Goal: Task Accomplishment & Management: Use online tool/utility

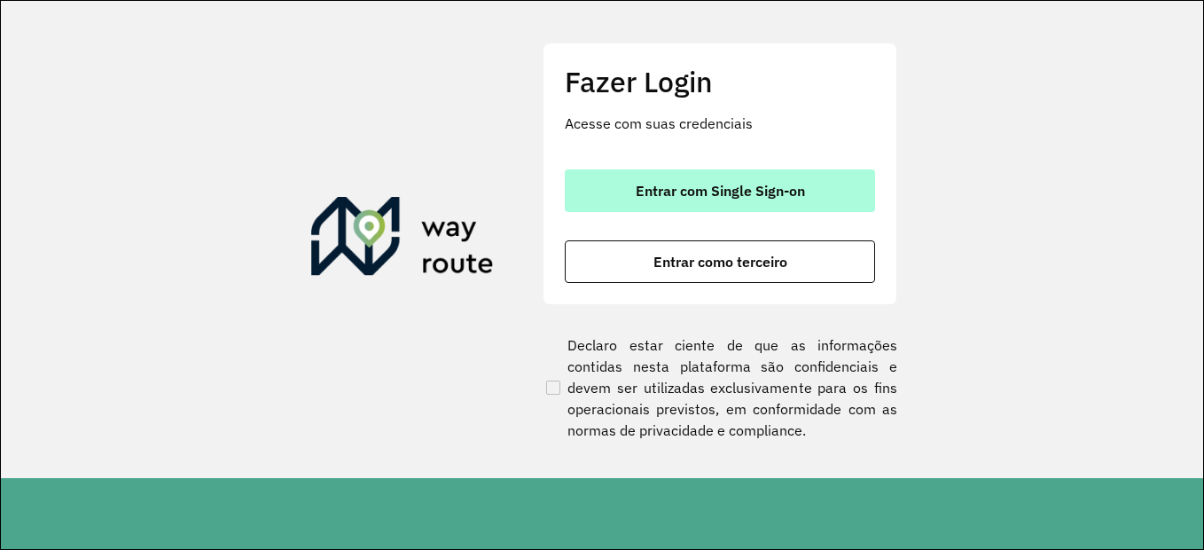
click at [711, 200] on button "Entrar com Single Sign-on" at bounding box center [720, 190] width 310 height 43
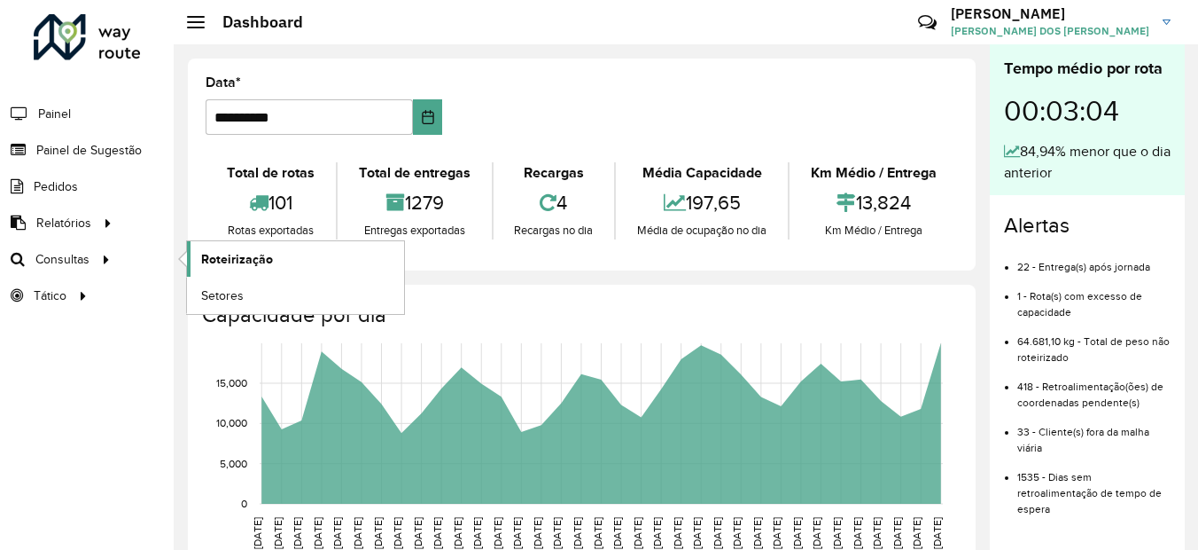
click at [256, 260] on span "Roteirização" at bounding box center [237, 259] width 72 height 19
click at [245, 261] on span "Roteirização" at bounding box center [237, 259] width 72 height 19
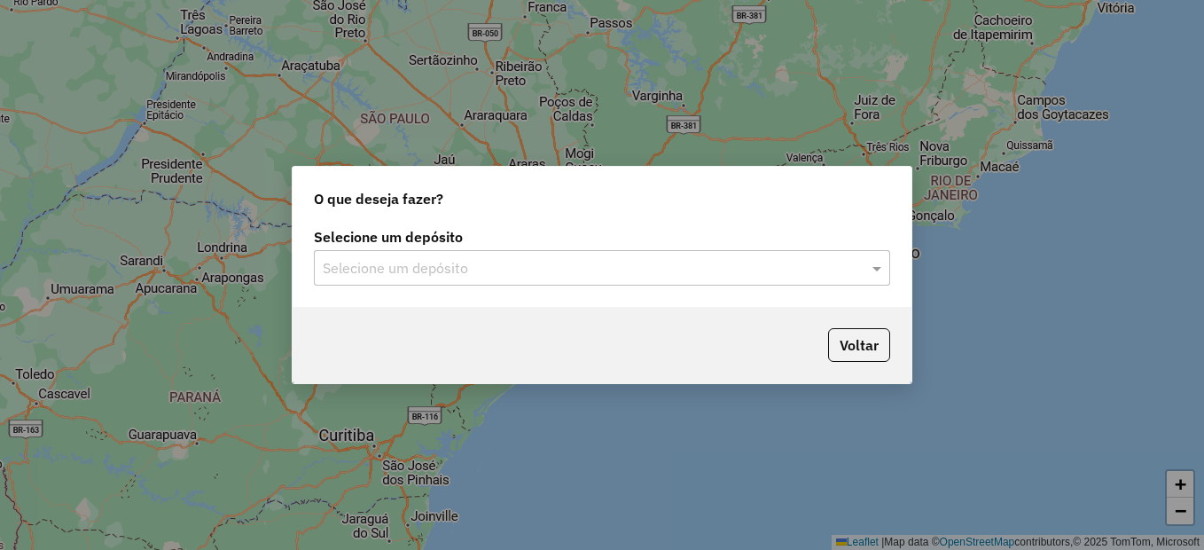
click at [410, 268] on input "text" at bounding box center [584, 268] width 523 height 21
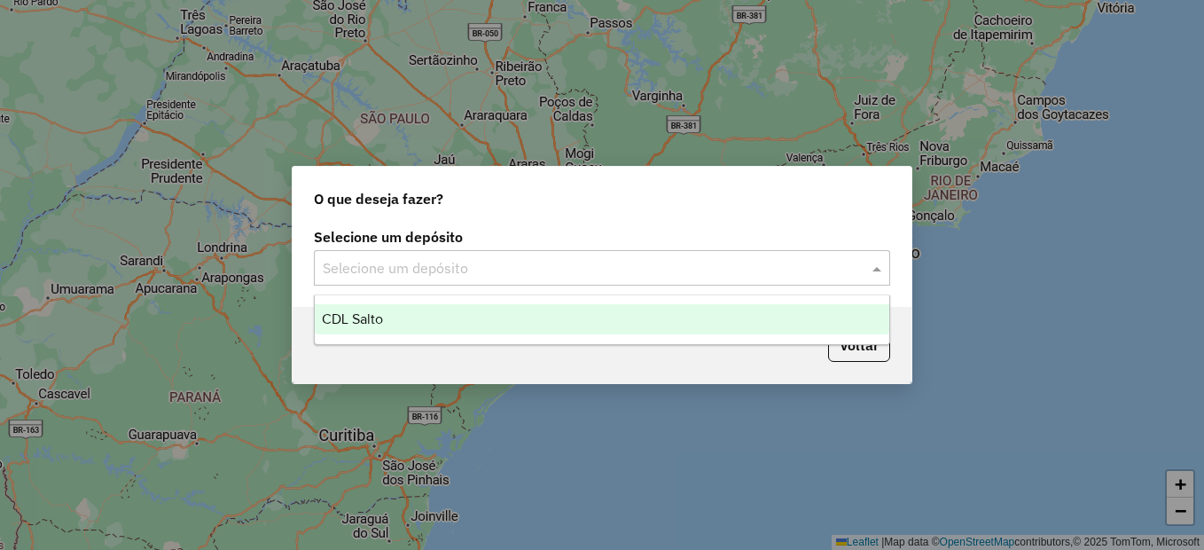
click at [365, 331] on div "CDL Salto" at bounding box center [602, 319] width 574 height 30
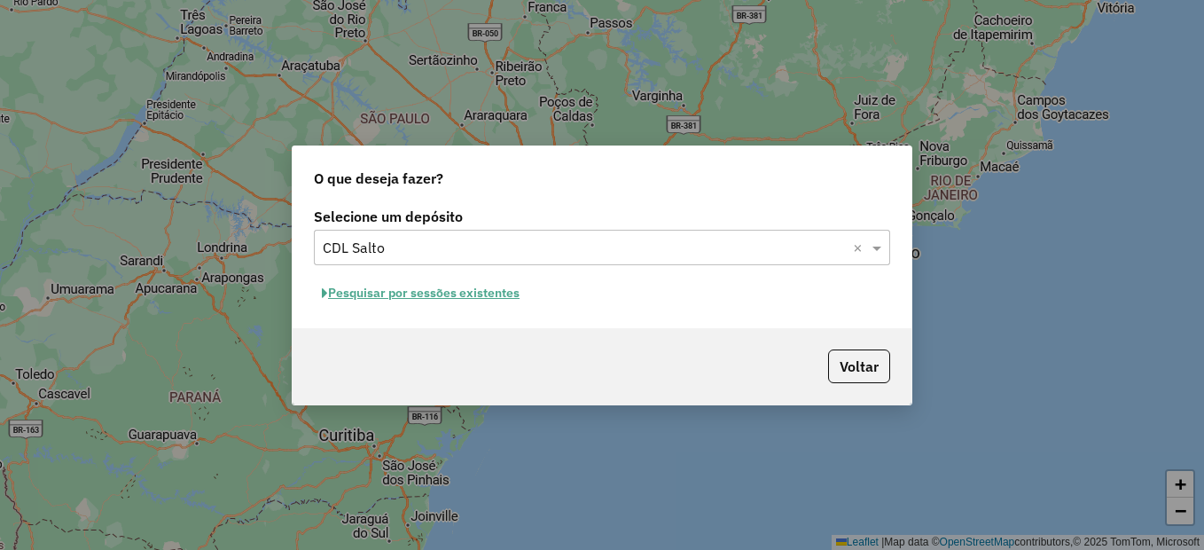
click at [429, 268] on div "Selecione um depósito Selecione um depósito × CDL Salto × Pesquisar por sessões…" at bounding box center [601, 265] width 619 height 125
click at [324, 295] on span "button" at bounding box center [325, 293] width 6 height 12
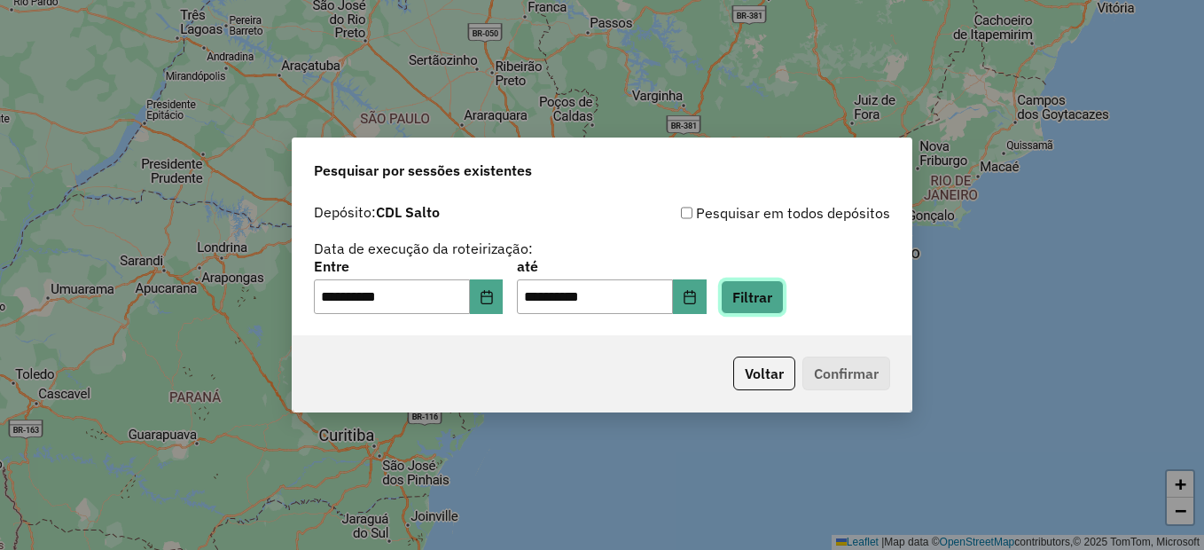
click at [765, 284] on button "Filtrar" at bounding box center [752, 297] width 63 height 34
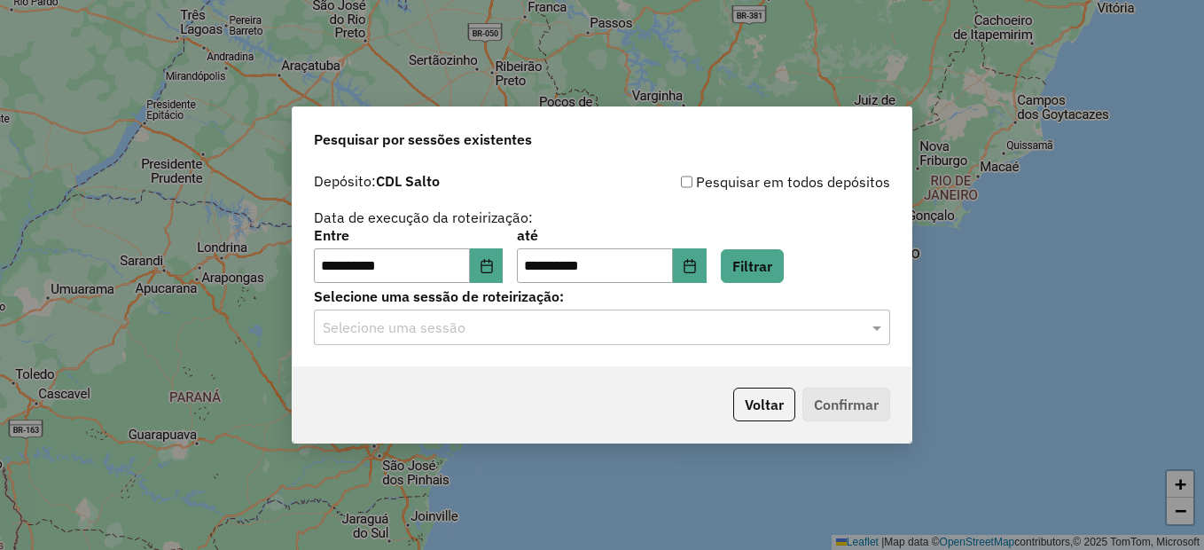
click at [393, 324] on input "text" at bounding box center [584, 327] width 523 height 21
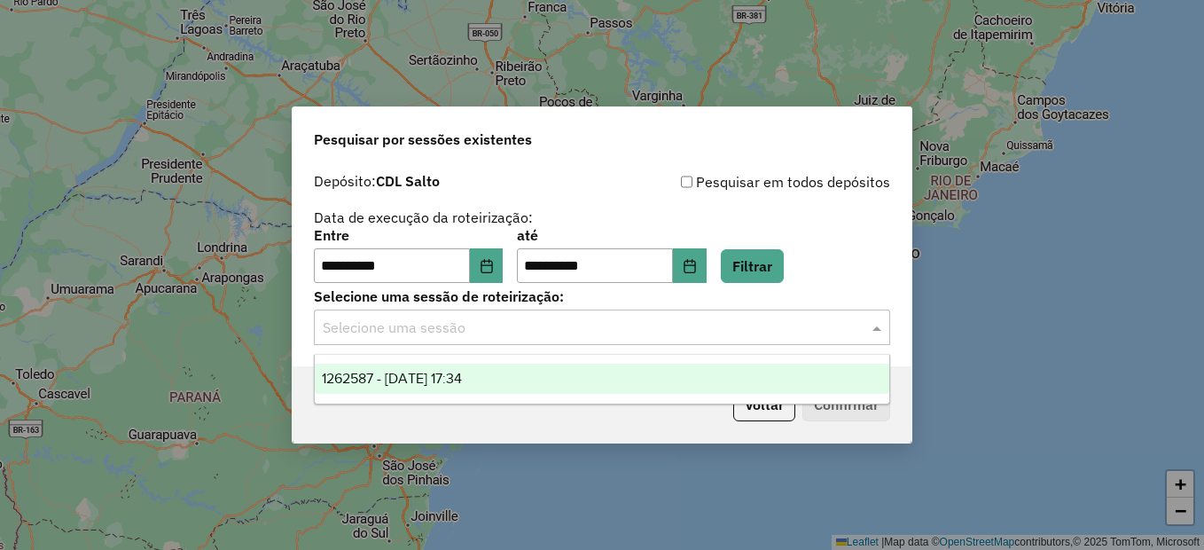
click at [443, 378] on span "1262587 - 10/09/2025 17:34" at bounding box center [392, 377] width 140 height 15
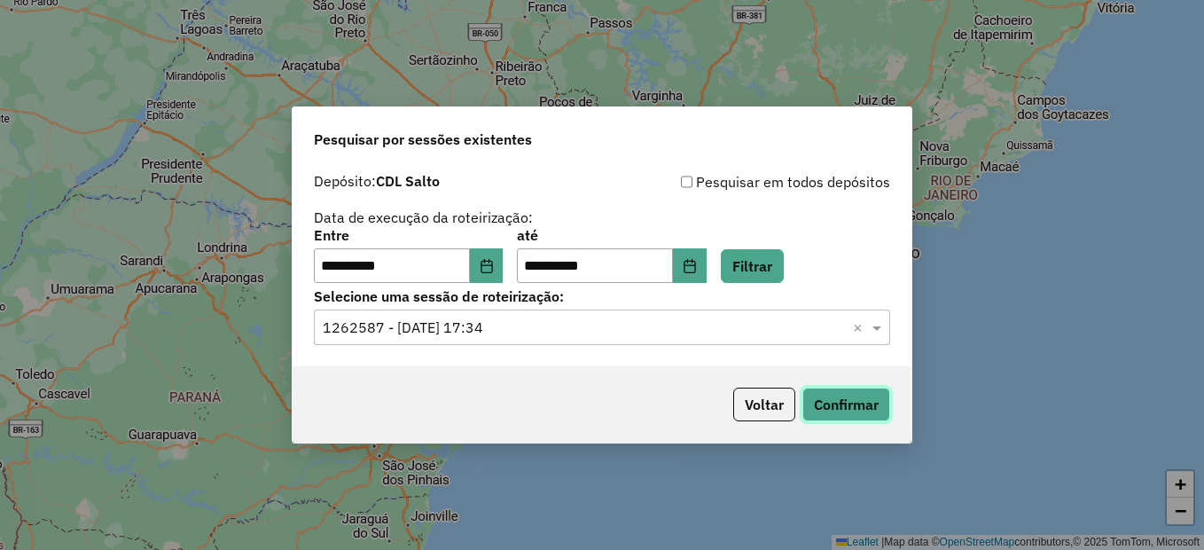
click at [846, 402] on button "Confirmar" at bounding box center [846, 404] width 88 height 34
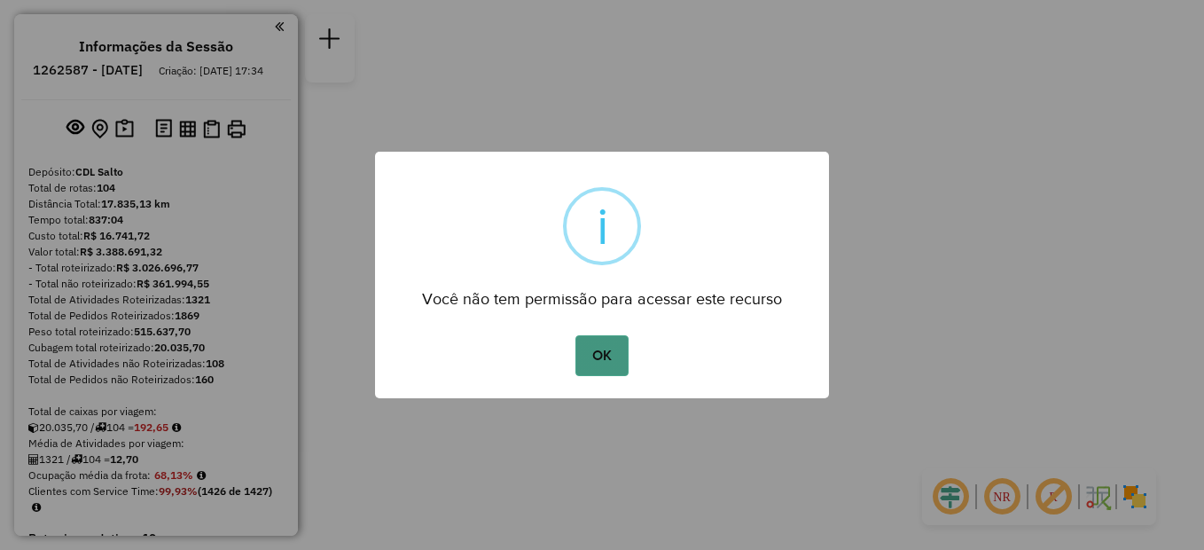
click at [605, 358] on button "OK" at bounding box center [601, 355] width 52 height 41
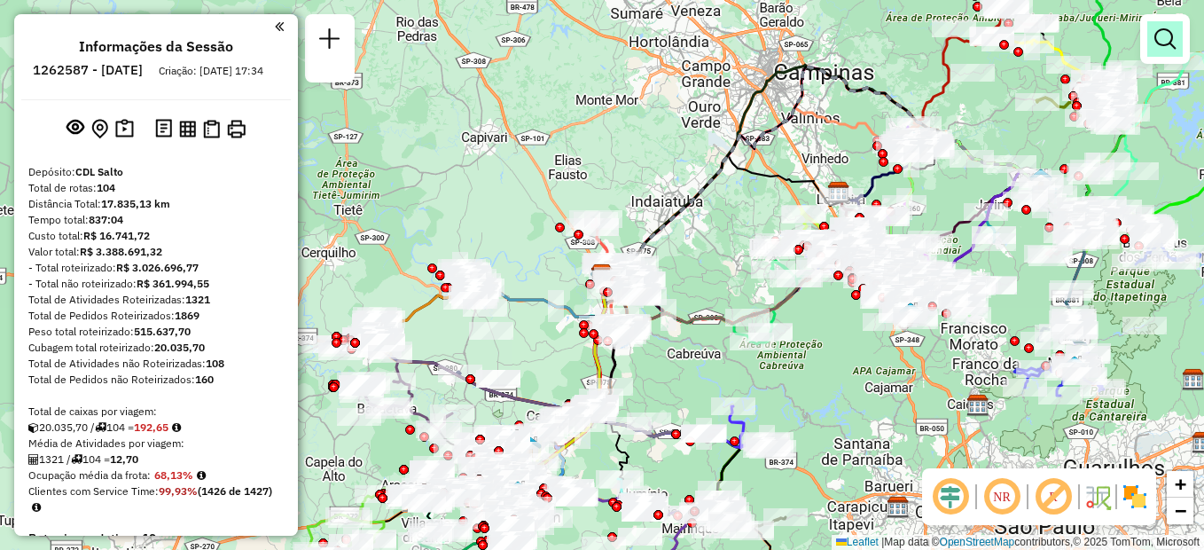
click at [1170, 33] on em at bounding box center [1164, 38] width 21 height 21
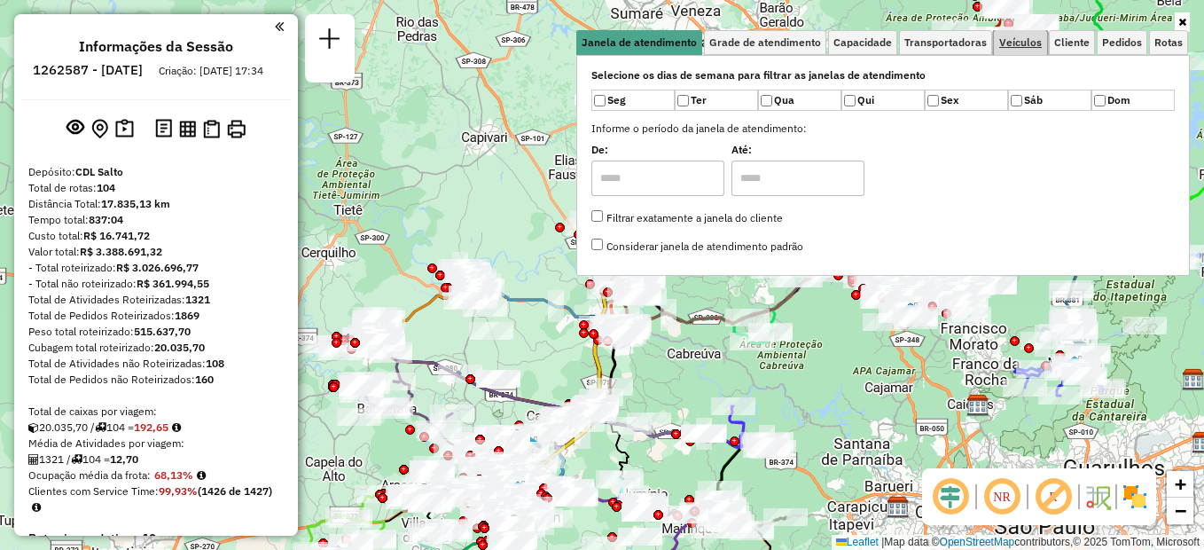
click at [1022, 42] on span "Veículos" at bounding box center [1020, 42] width 43 height 11
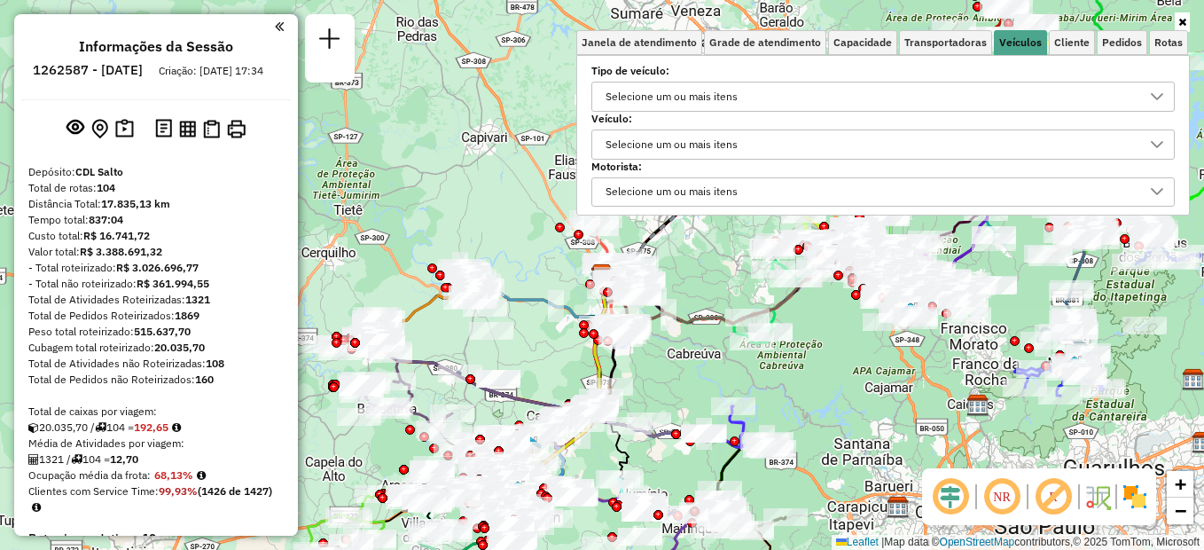
click at [687, 147] on div "Selecione um ou mais itens" at bounding box center [671, 144] width 144 height 28
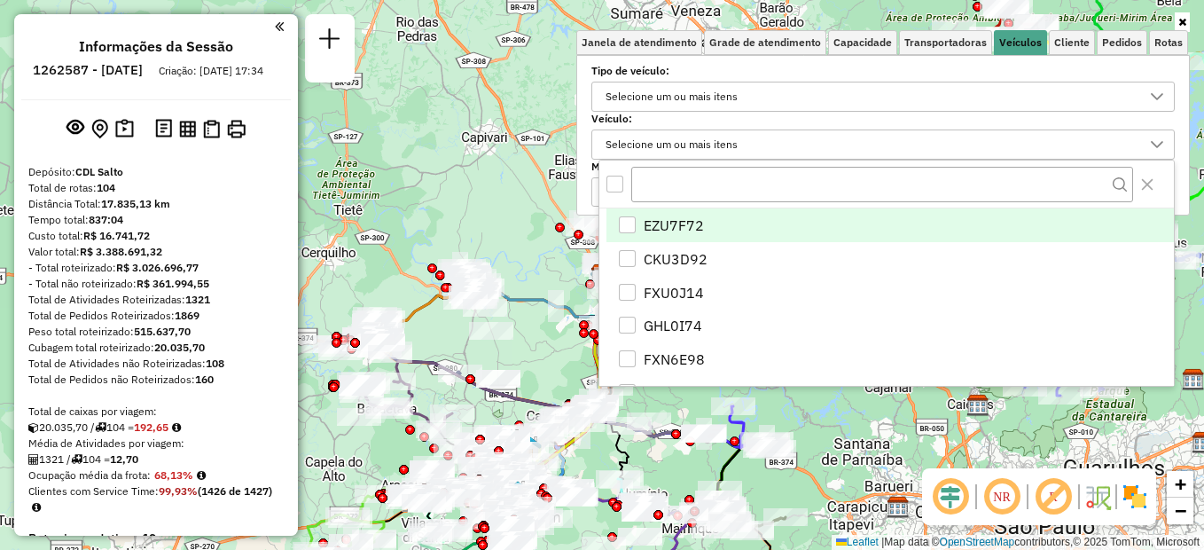
scroll to position [11, 61]
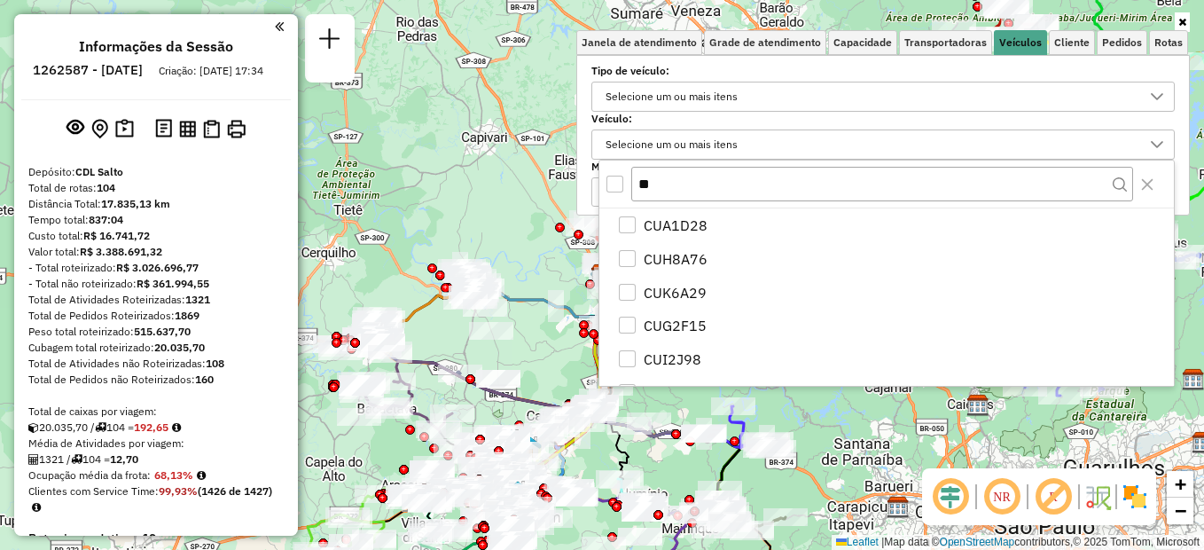
type input "*"
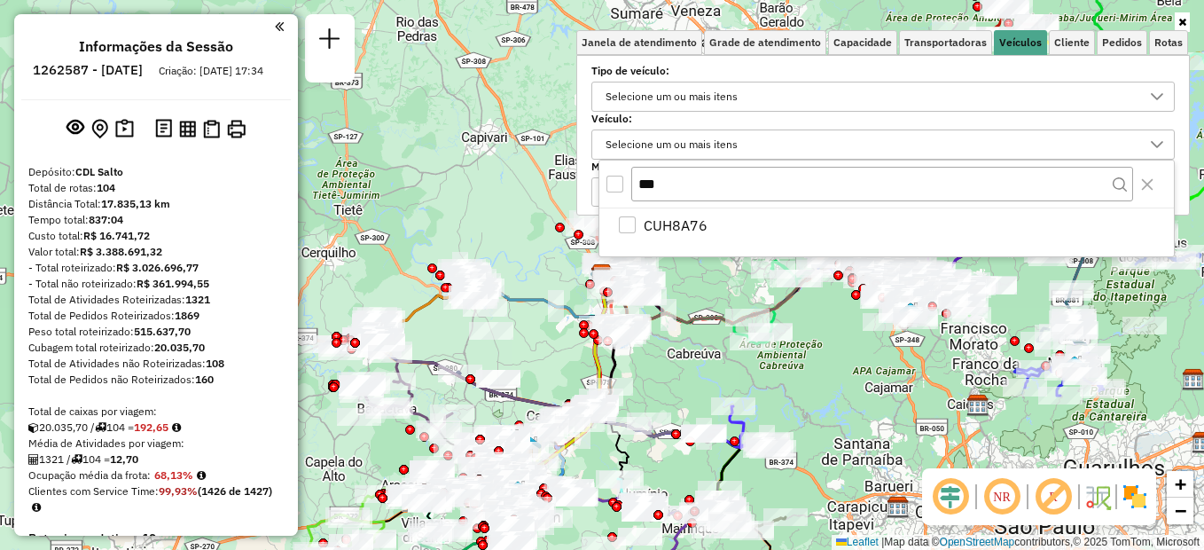
type input "***"
click at [620, 226] on div "CUH8A76" at bounding box center [627, 224] width 17 height 17
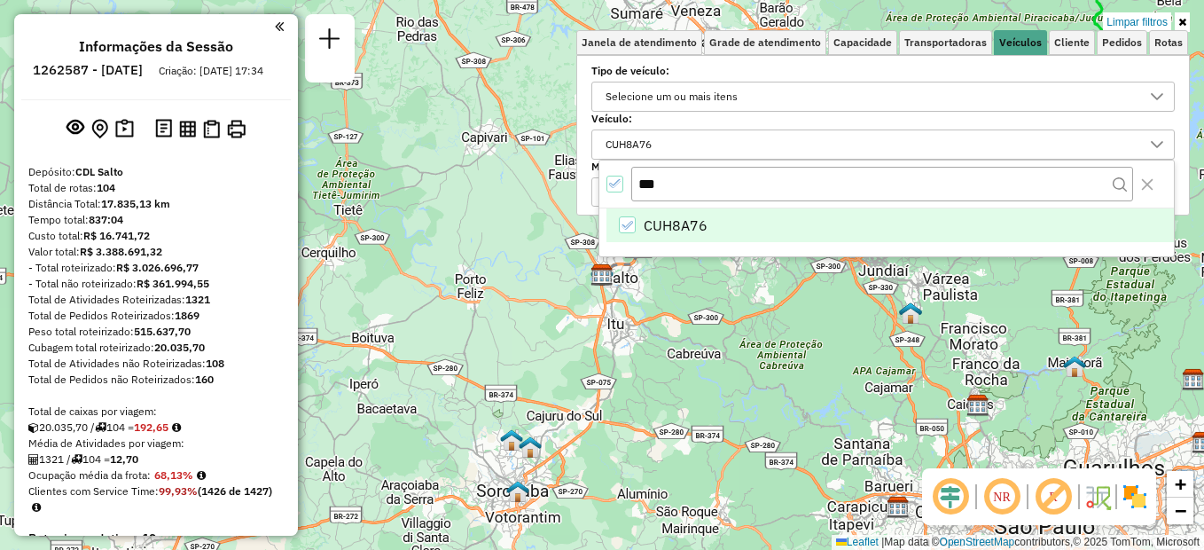
click at [1179, 23] on icon at bounding box center [1182, 22] width 8 height 11
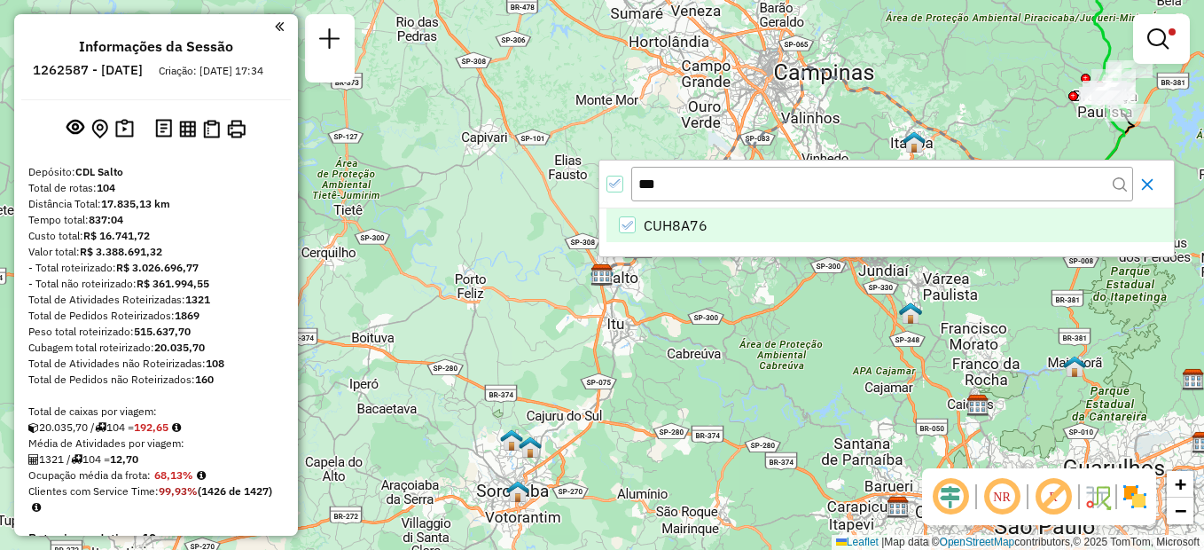
click at [1152, 180] on icon "Close" at bounding box center [1148, 184] width 12 height 12
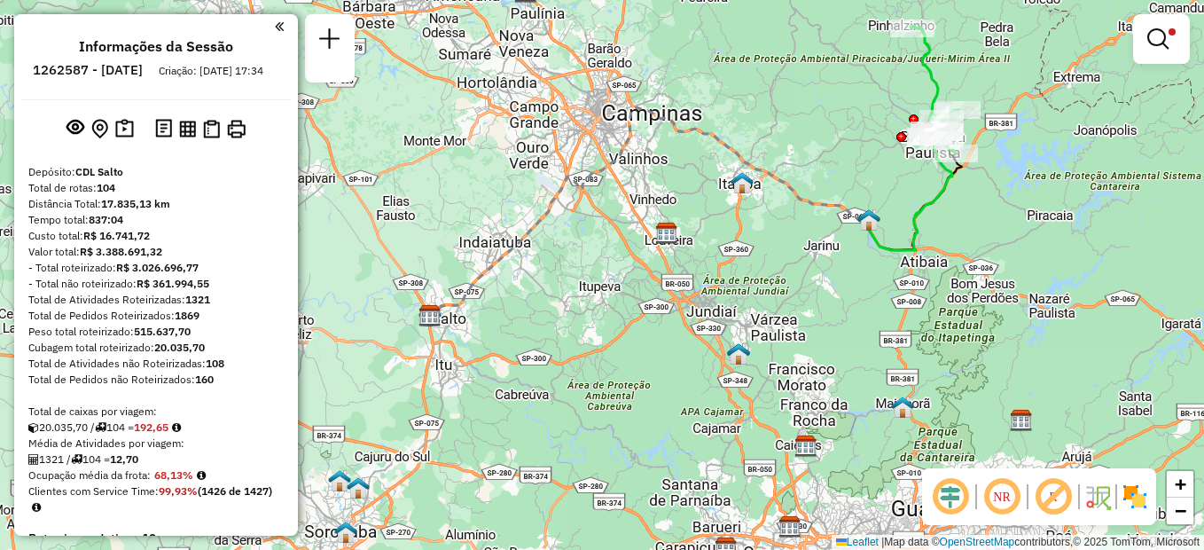
drag, startPoint x: 847, startPoint y: 192, endPoint x: 905, endPoint y: 233, distance: 70.6
click at [675, 233] on img at bounding box center [666, 233] width 23 height 23
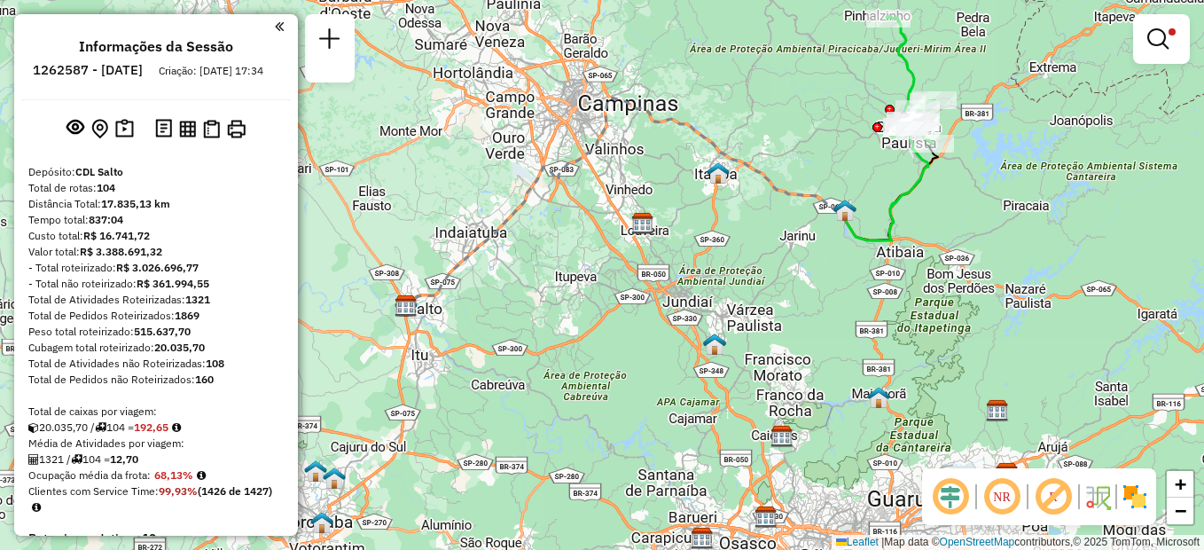
click at [837, 141] on div "Limpar filtros Janela de atendimento Grade de atendimento Capacidade Transporta…" at bounding box center [602, 275] width 1204 height 550
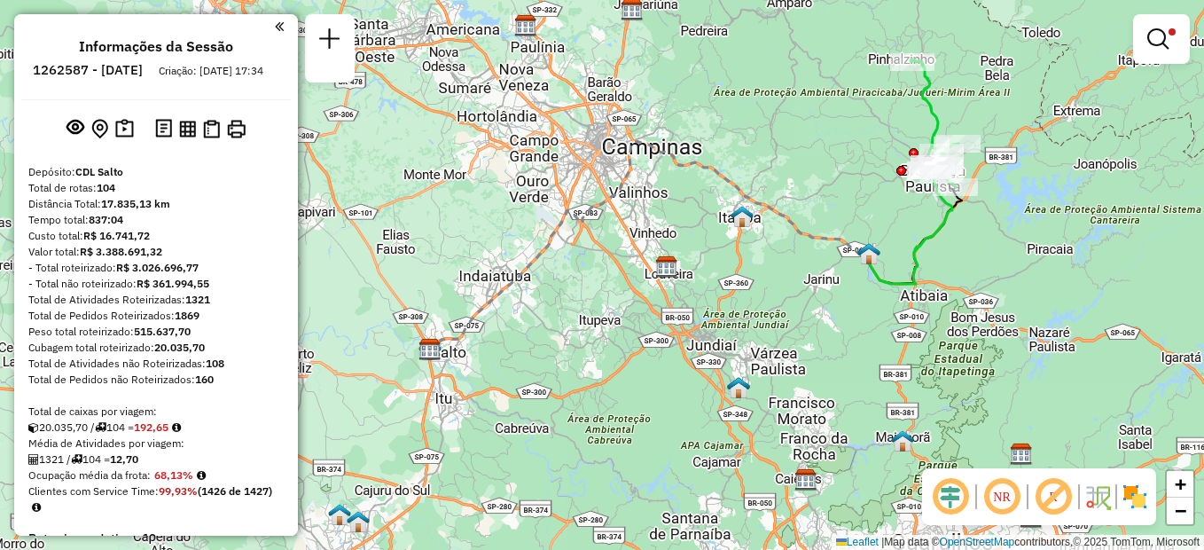
drag, startPoint x: 620, startPoint y: 301, endPoint x: 641, endPoint y: 356, distance: 58.9
click at [641, 356] on div "Limpar filtros Janela de atendimento Grade de atendimento Capacidade Transporta…" at bounding box center [602, 275] width 1204 height 550
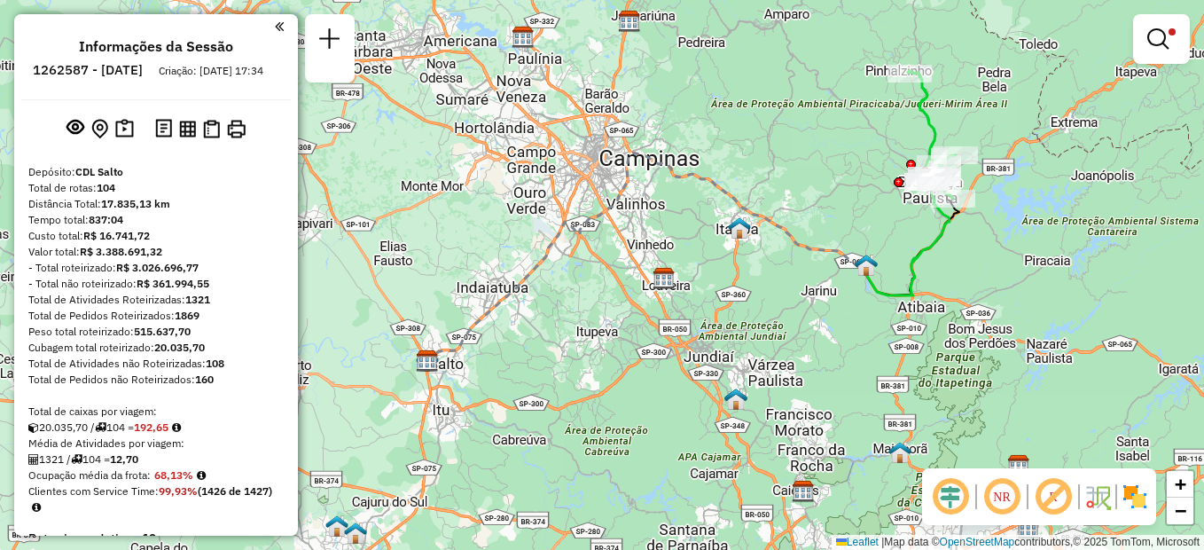
click at [928, 120] on icon at bounding box center [932, 135] width 48 height 128
select select "**********"
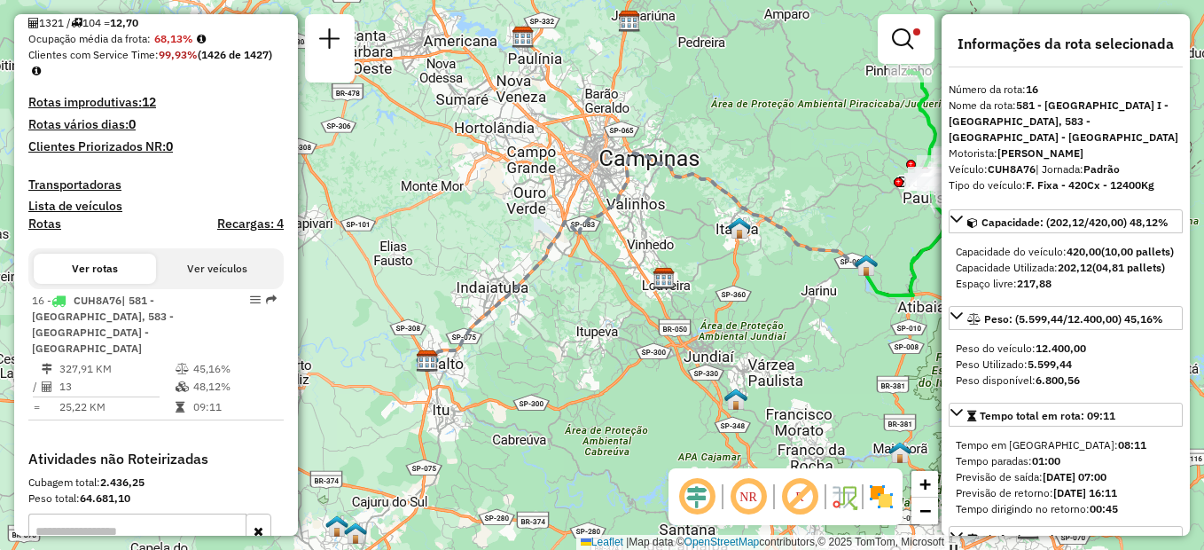
scroll to position [614, 0]
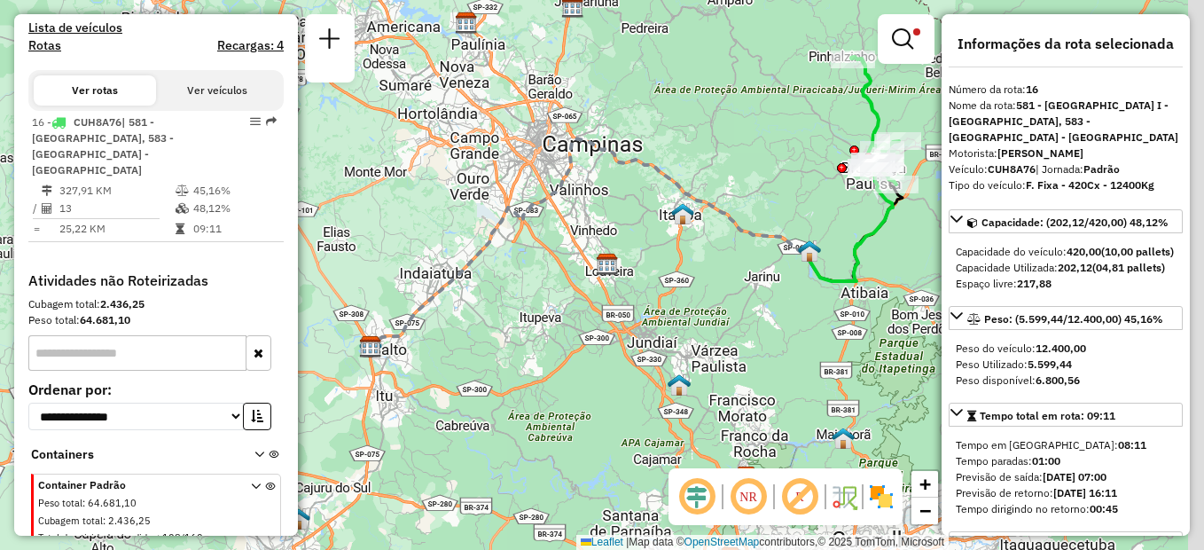
drag, startPoint x: 673, startPoint y: 220, endPoint x: 625, endPoint y: 200, distance: 51.7
click at [615, 207] on div "Limpar filtros Janela de atendimento Grade de atendimento Capacidade Transporta…" at bounding box center [602, 275] width 1204 height 550
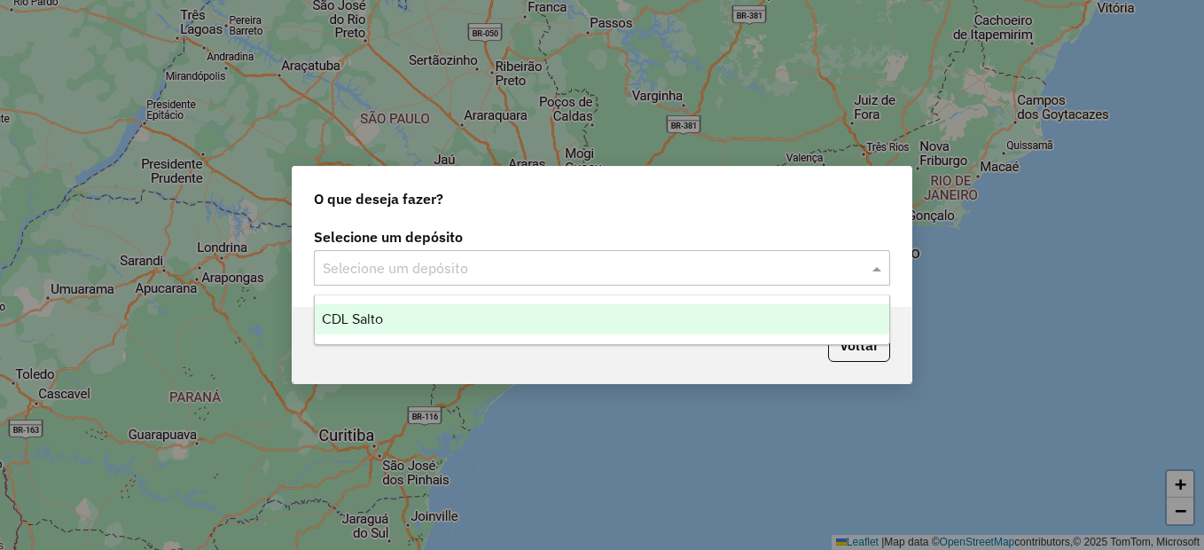
click at [472, 271] on input "text" at bounding box center [584, 268] width 523 height 21
click at [407, 315] on div "CDL Salto" at bounding box center [602, 319] width 574 height 30
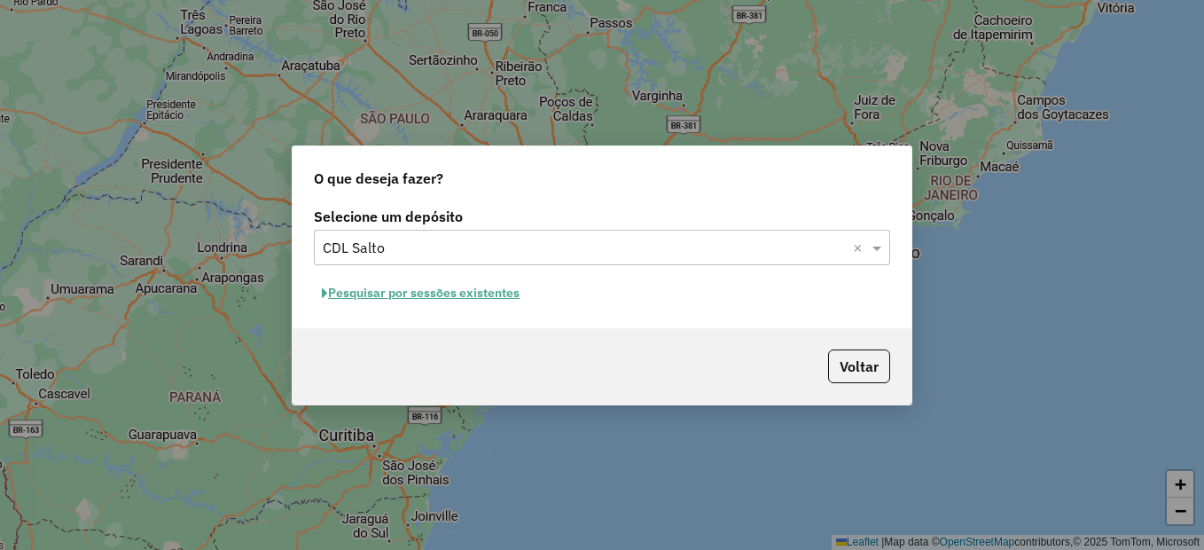
click at [464, 298] on button "Pesquisar por sessões existentes" at bounding box center [421, 292] width 214 height 27
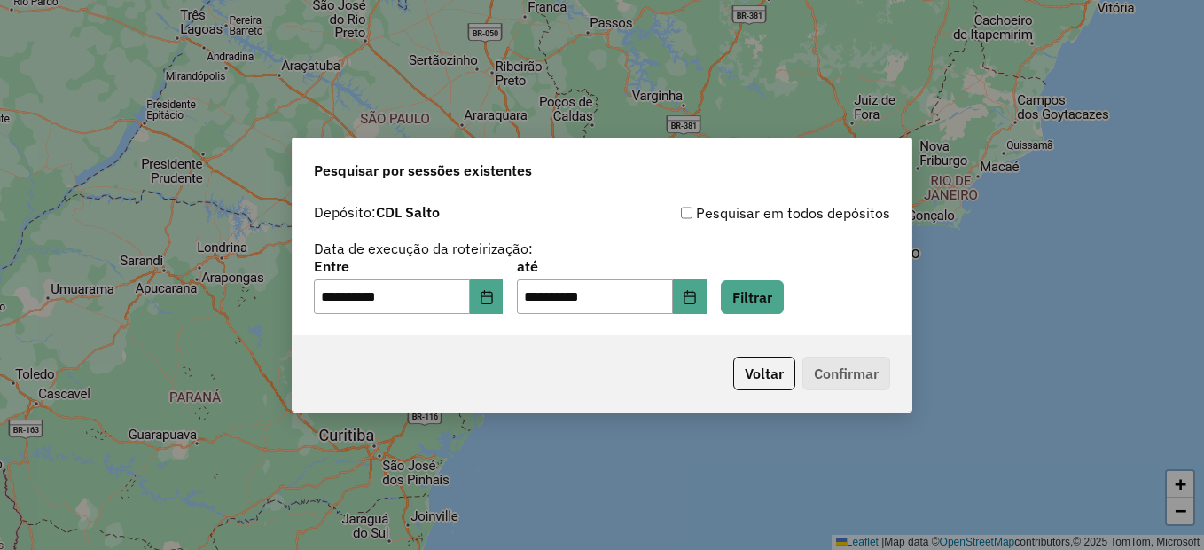
drag, startPoint x: 731, startPoint y: 349, endPoint x: 746, endPoint y: 359, distance: 17.9
click at [732, 349] on div "Voltar Confirmar" at bounding box center [601, 373] width 619 height 76
click at [746, 359] on button "Voltar" at bounding box center [764, 373] width 62 height 34
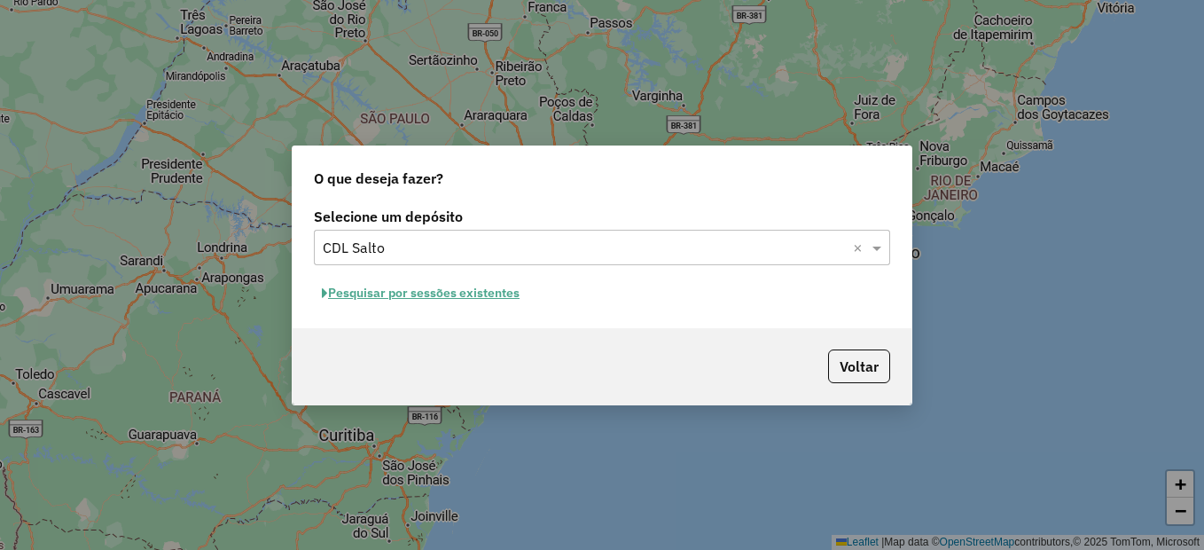
click at [403, 295] on button "Pesquisar por sessões existentes" at bounding box center [421, 292] width 214 height 27
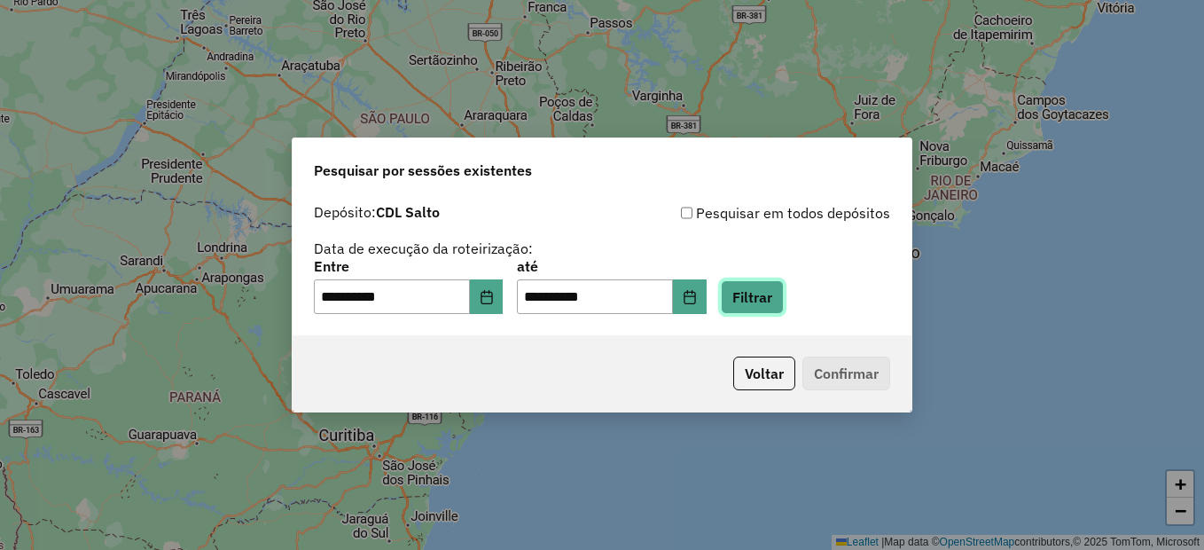
click at [784, 299] on button "Filtrar" at bounding box center [752, 297] width 63 height 34
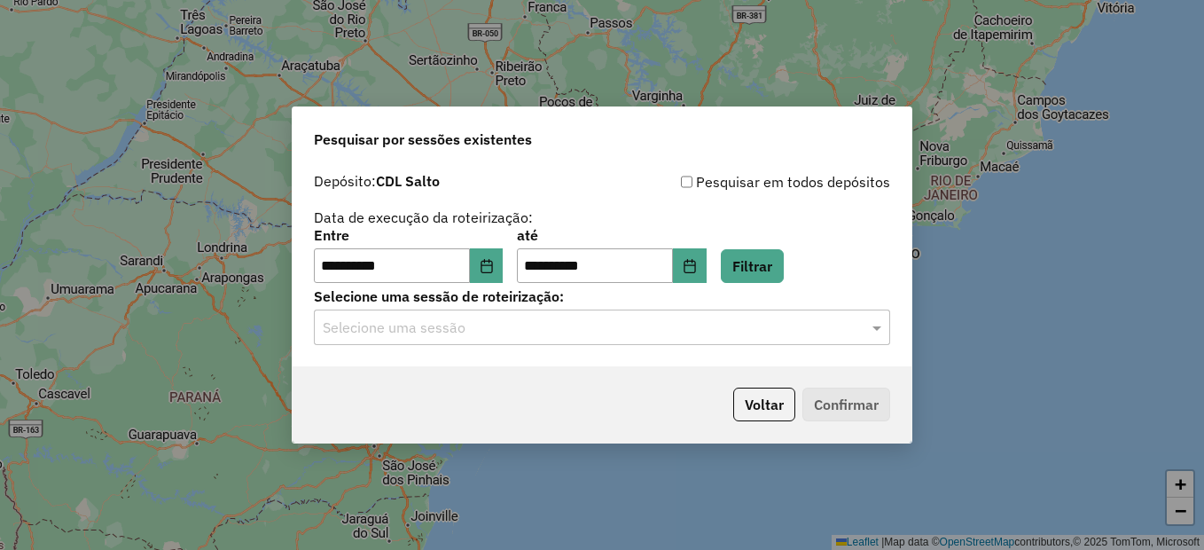
click at [449, 325] on input "text" at bounding box center [584, 327] width 523 height 21
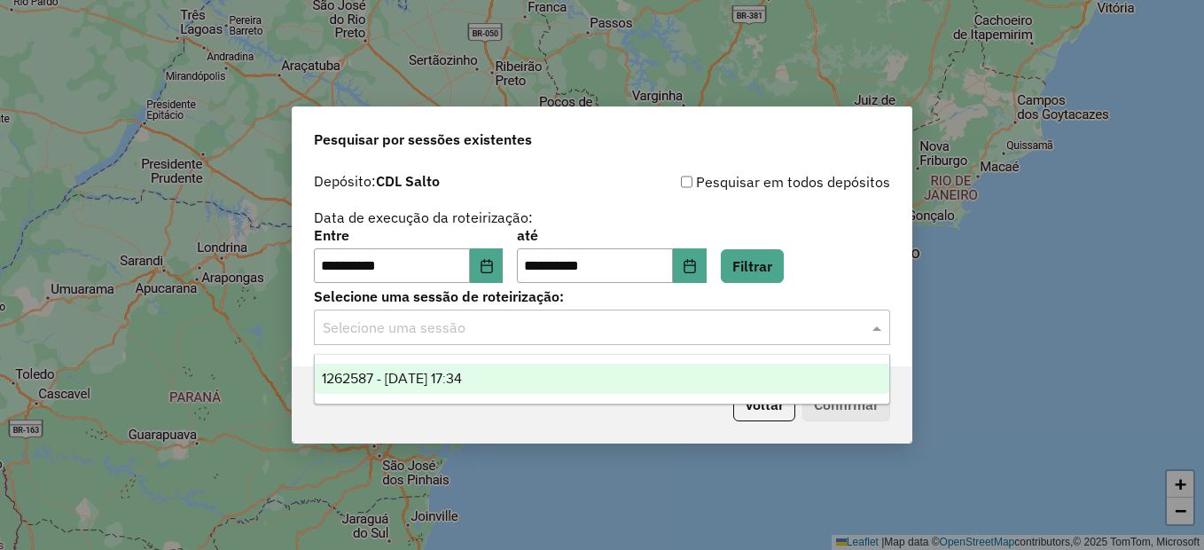
click at [462, 375] on span "1262587 - 10/09/2025 17:34" at bounding box center [392, 377] width 140 height 15
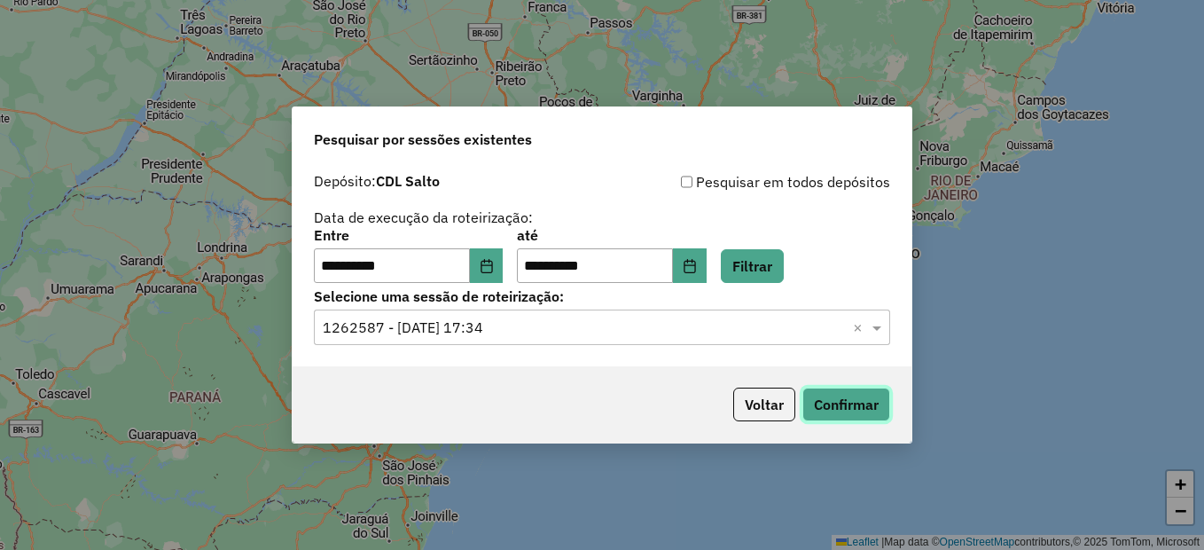
click at [854, 409] on button "Confirmar" at bounding box center [846, 404] width 88 height 34
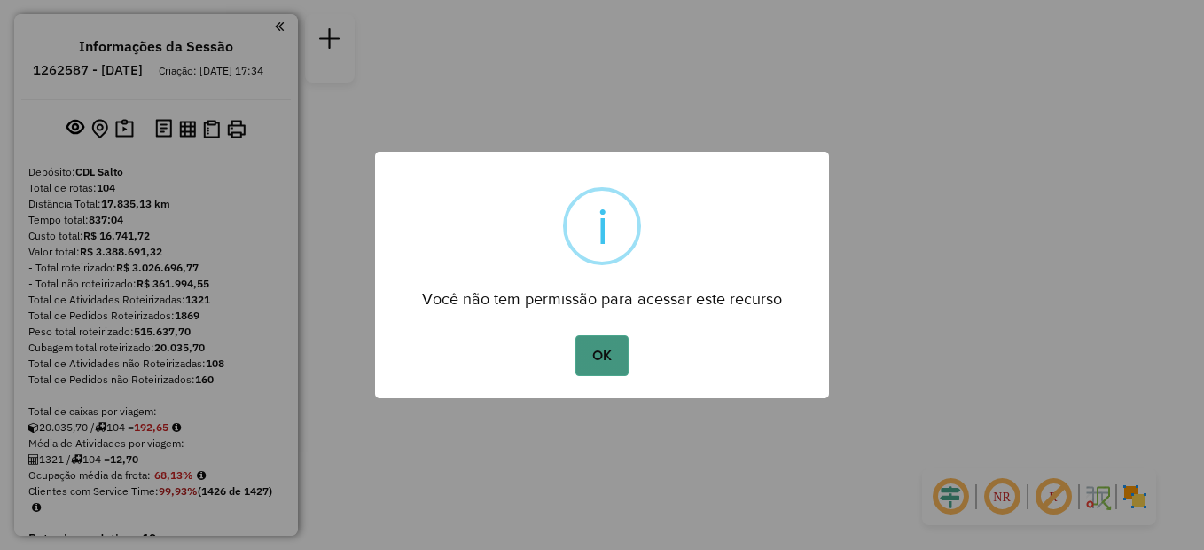
click at [609, 355] on button "OK" at bounding box center [601, 355] width 52 height 41
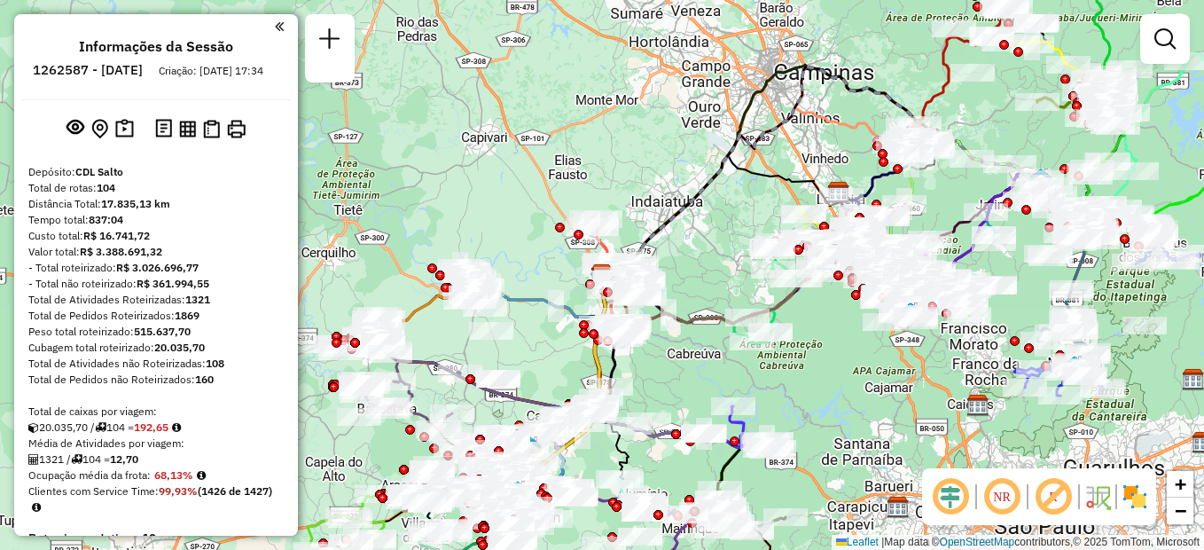
click at [275, 25] on em at bounding box center [279, 27] width 9 height 16
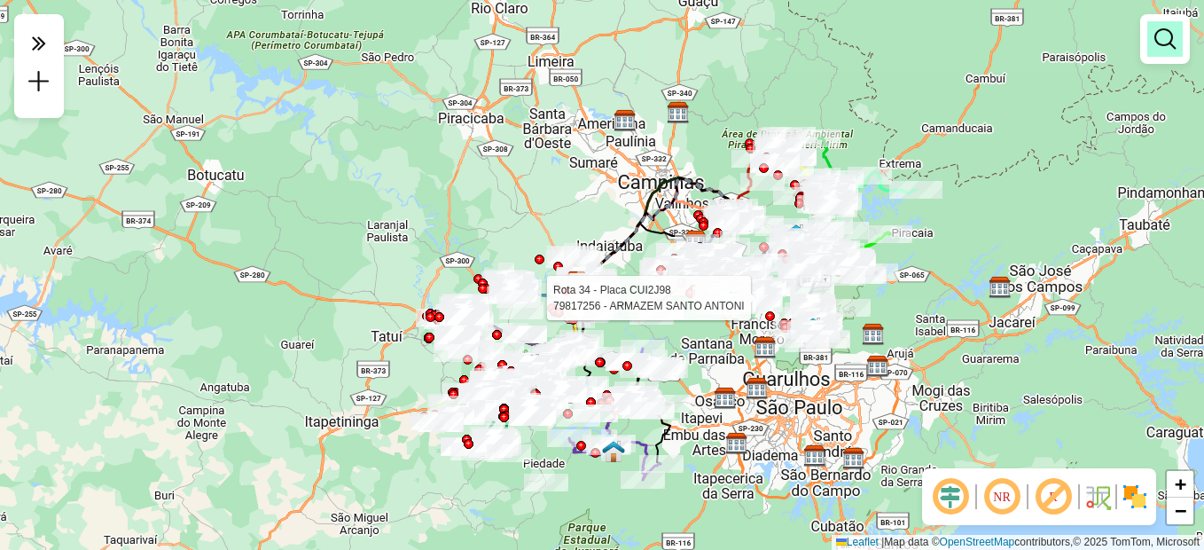
click at [1164, 35] on em at bounding box center [1164, 38] width 21 height 21
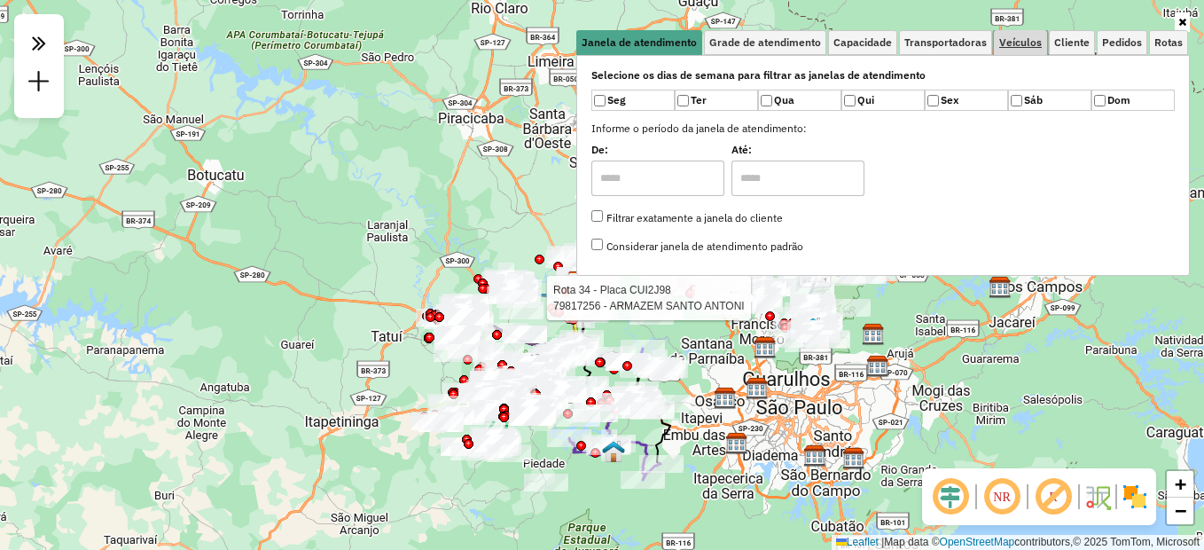
click at [1028, 30] on link "Veículos" at bounding box center [1020, 42] width 53 height 25
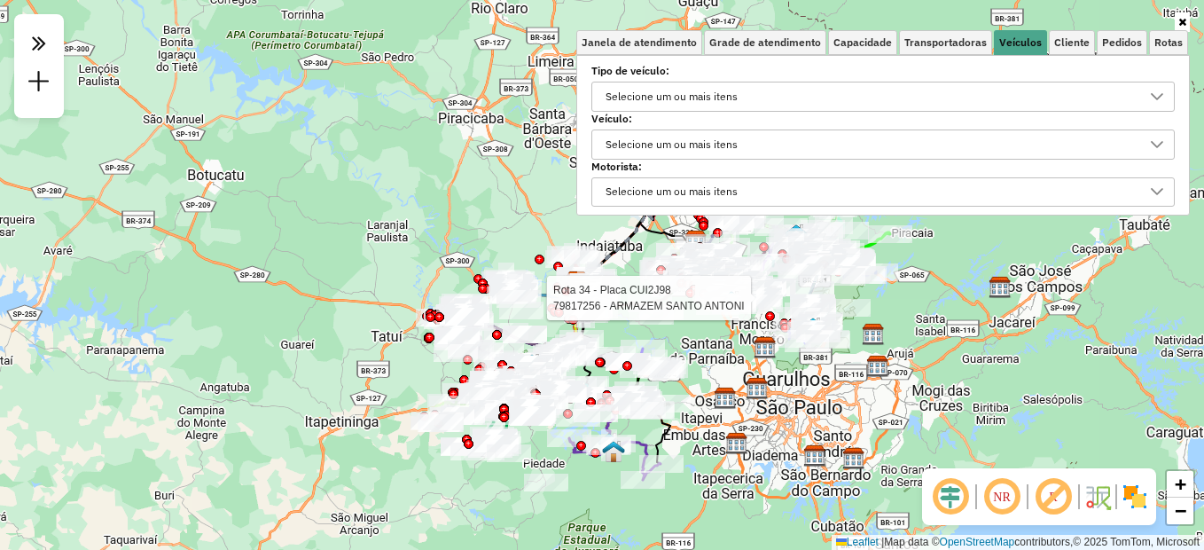
click at [713, 138] on div "Selecione um ou mais itens" at bounding box center [671, 144] width 144 height 28
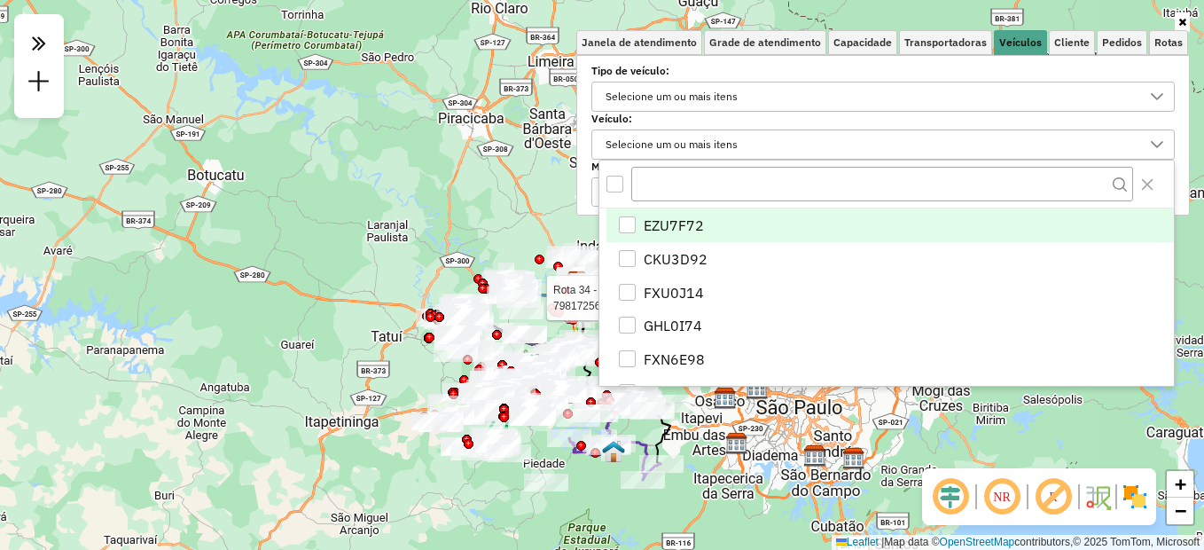
scroll to position [11, 61]
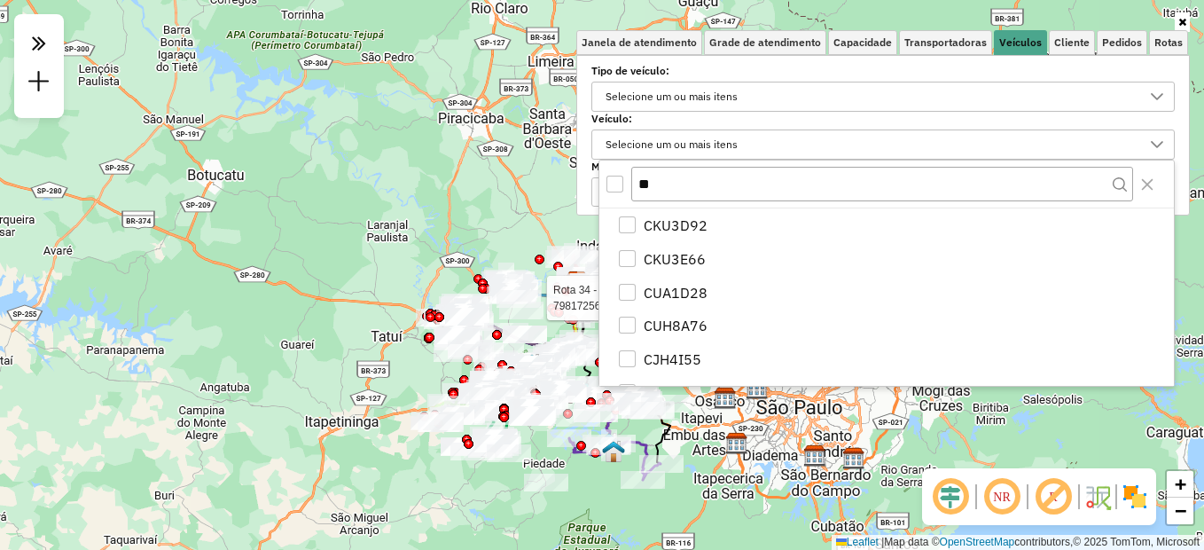
type input "***"
click at [690, 133] on div "Selecione um ou mais itens" at bounding box center [671, 144] width 144 height 28
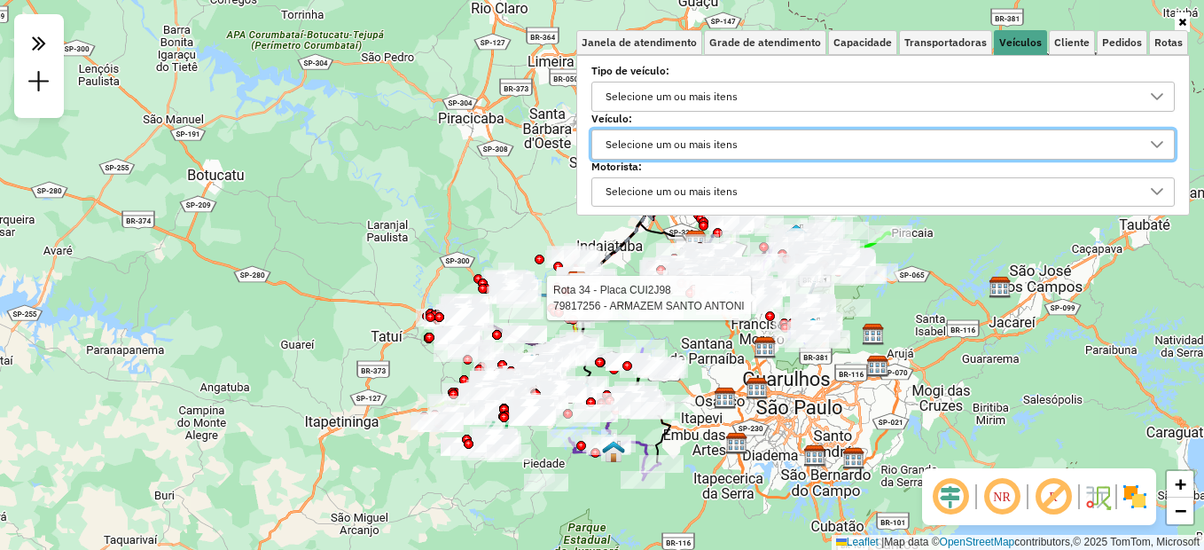
click at [667, 183] on div "Selecione um ou mais itens" at bounding box center [671, 192] width 144 height 28
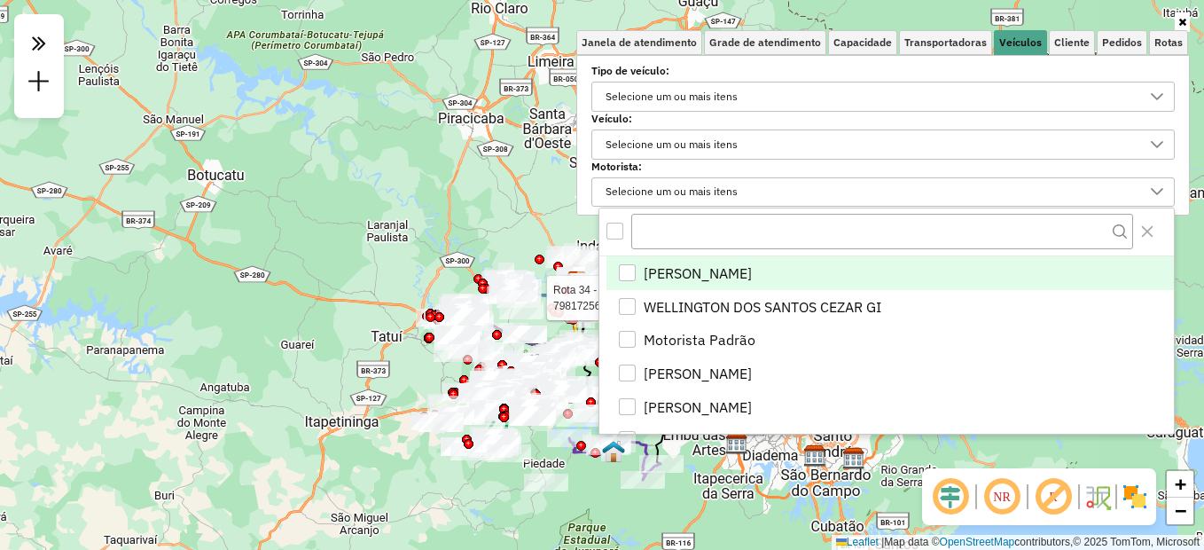
click at [669, 191] on div "Selecione um ou mais itens" at bounding box center [671, 192] width 144 height 28
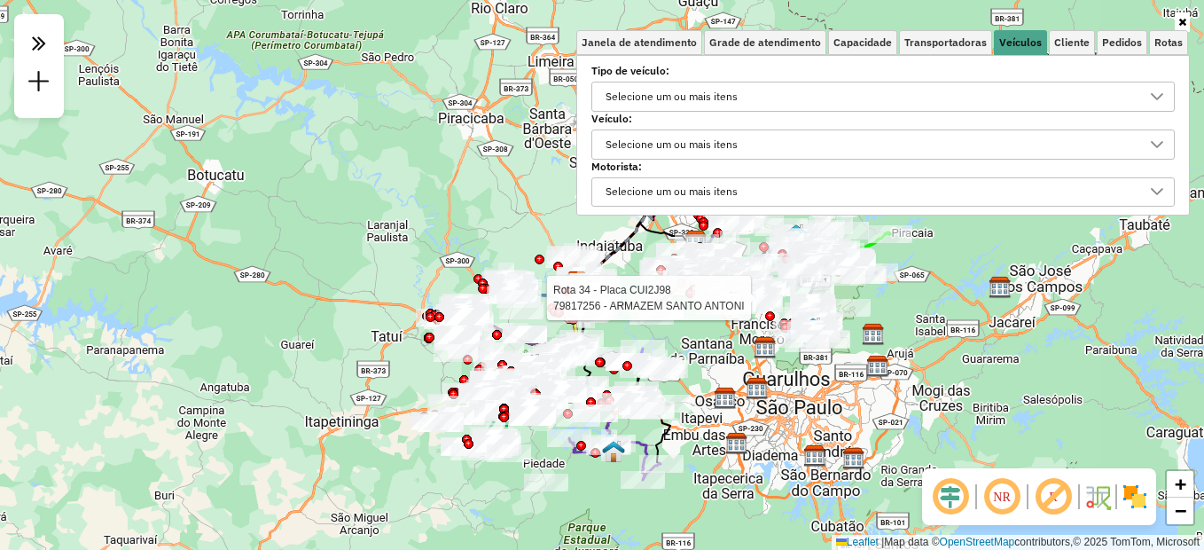
click at [699, 142] on div "Selecione um ou mais itens" at bounding box center [671, 144] width 144 height 28
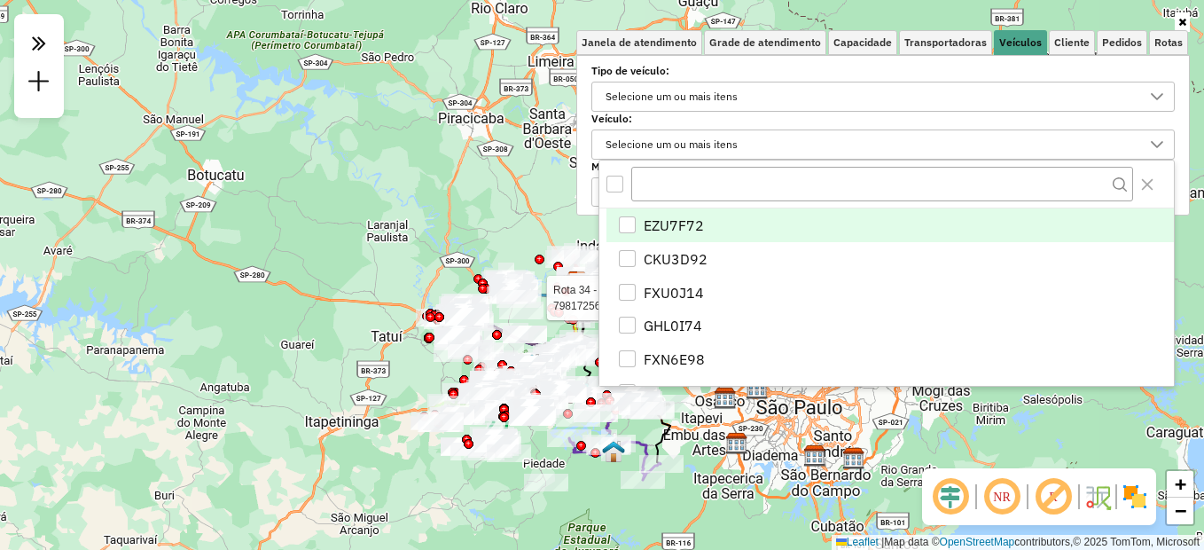
click at [753, 143] on div "Selecione um ou mais itens" at bounding box center [869, 144] width 541 height 28
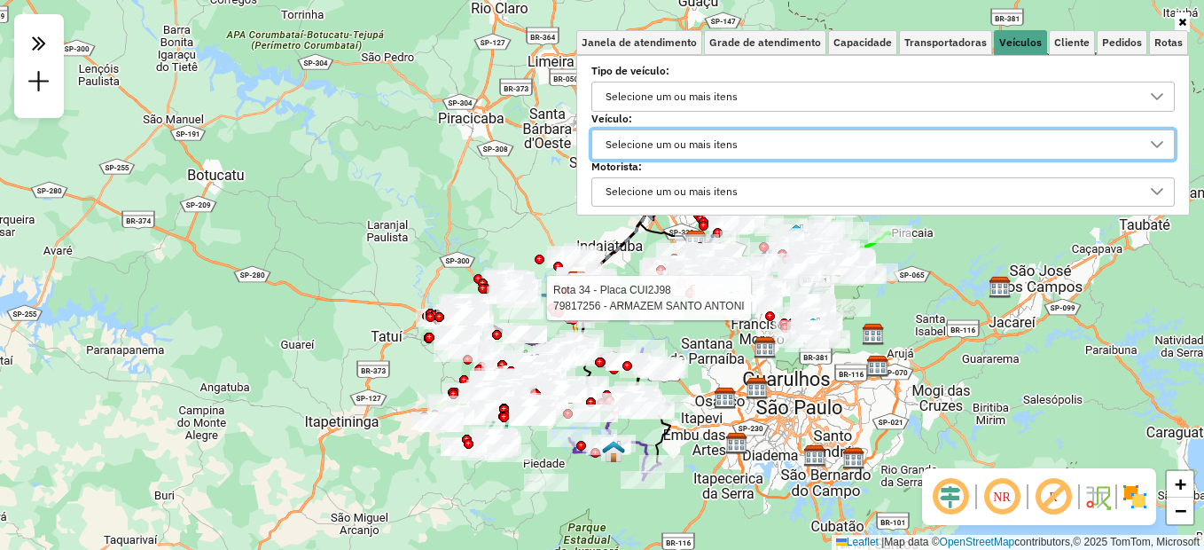
click at [709, 130] on div "Selecione um ou mais itens" at bounding box center [671, 144] width 144 height 28
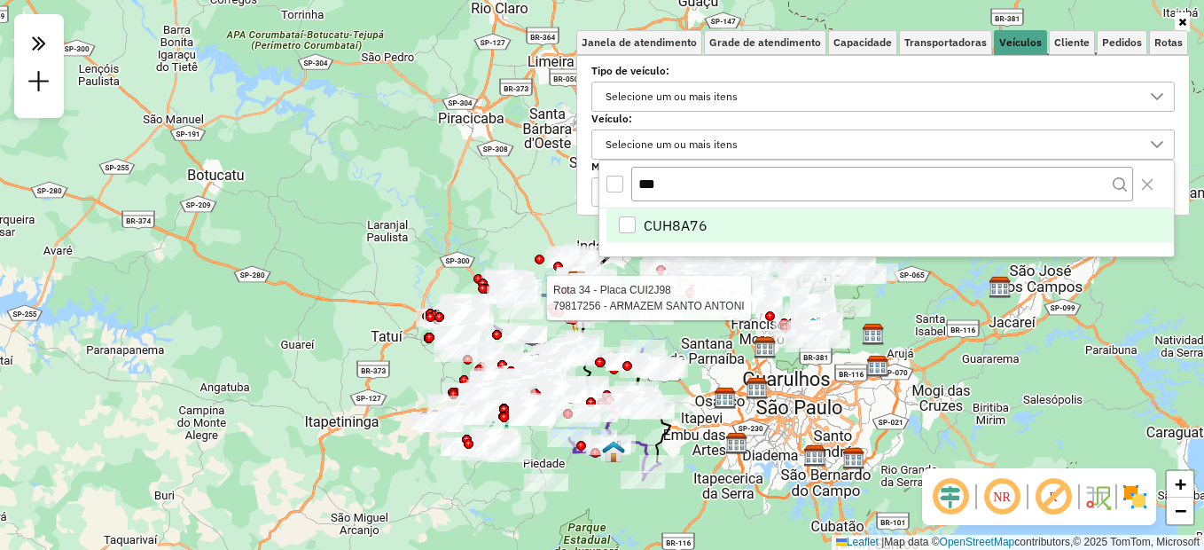
type input "***"
click at [633, 230] on div "CUH8A76" at bounding box center [627, 224] width 17 height 17
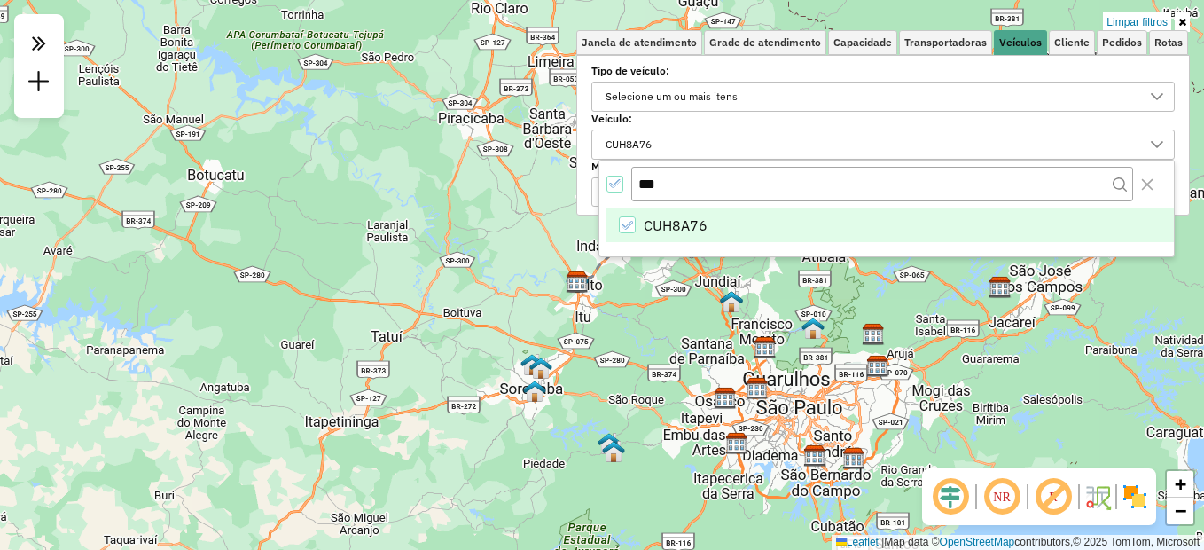
click at [1181, 18] on icon at bounding box center [1182, 22] width 8 height 11
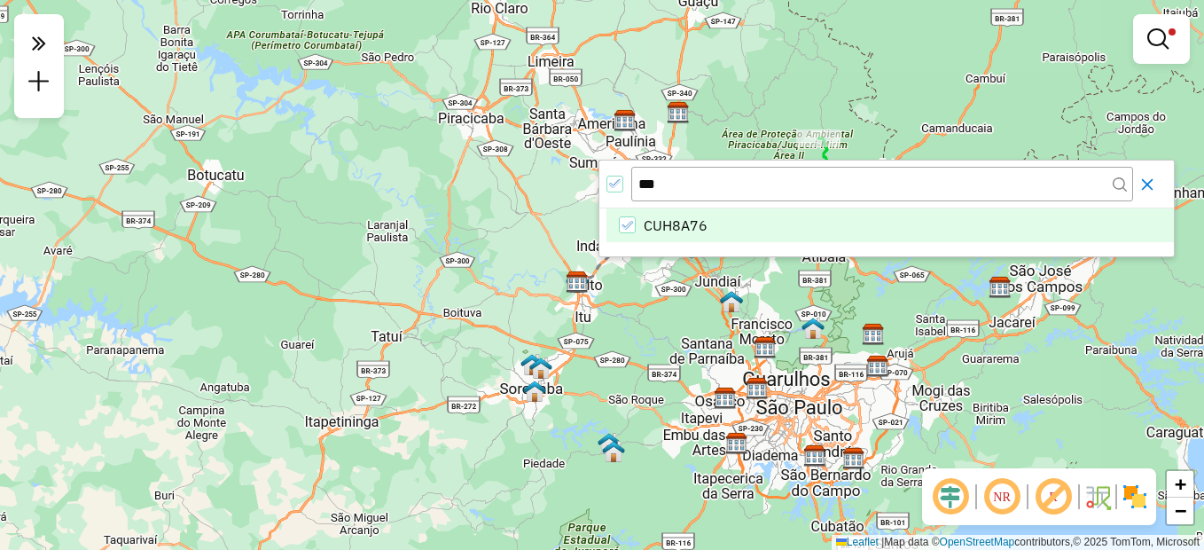
click at [1145, 184] on icon "Close" at bounding box center [1147, 184] width 14 height 14
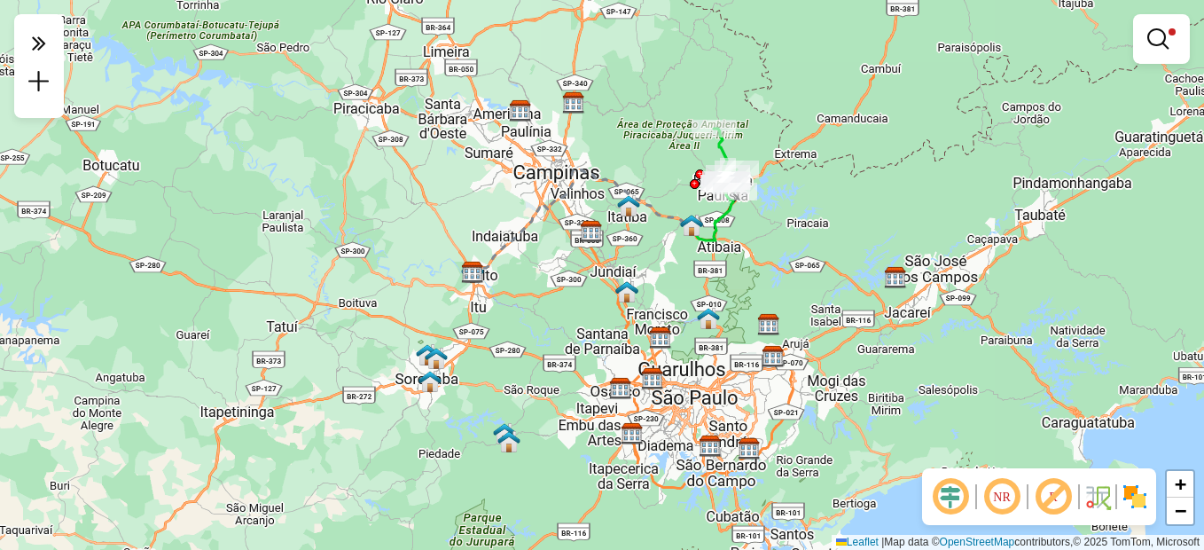
drag, startPoint x: 941, startPoint y: 294, endPoint x: 835, endPoint y: 285, distance: 106.8
click at [835, 285] on div "Limpar filtros Janela de atendimento Grade de atendimento Capacidade Transporta…" at bounding box center [602, 275] width 1204 height 550
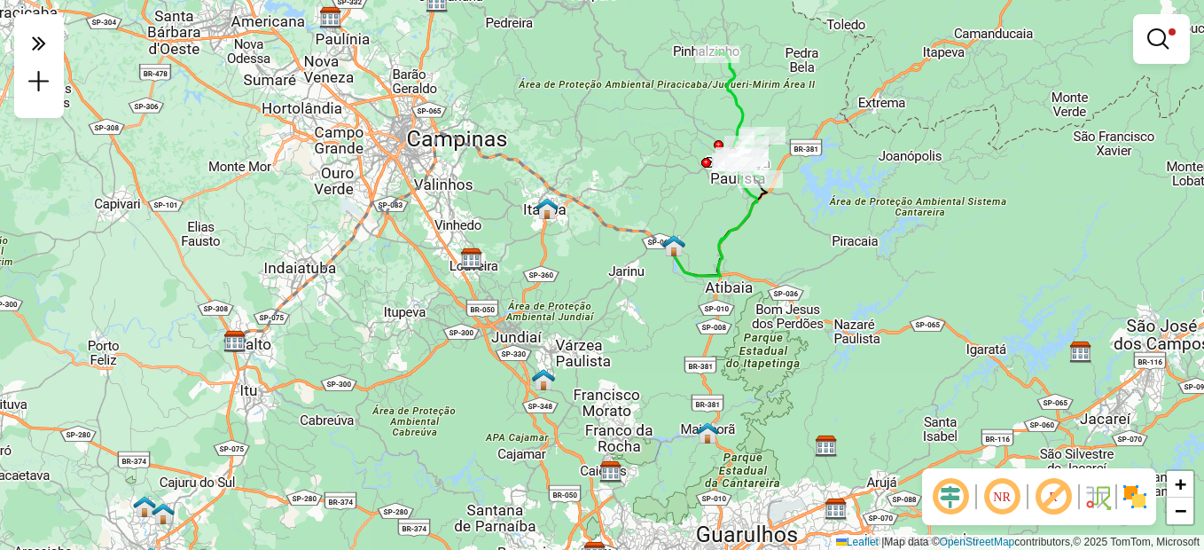
click at [780, 271] on div "Limpar filtros Janela de atendimento Grade de atendimento Capacidade Transporta…" at bounding box center [602, 275] width 1204 height 550
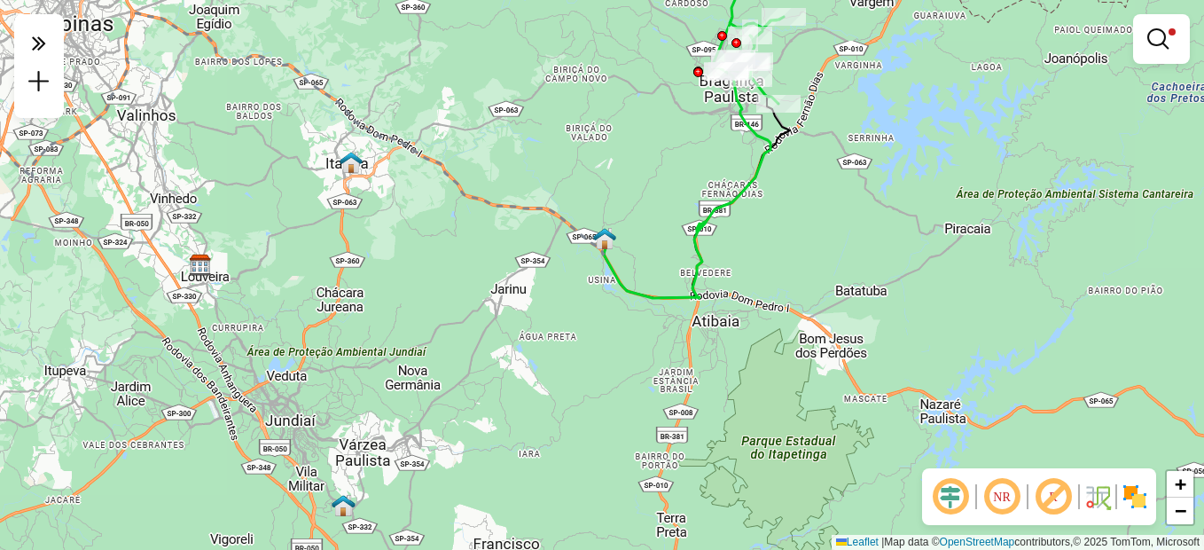
drag, startPoint x: 793, startPoint y: 261, endPoint x: 804, endPoint y: 267, distance: 11.9
click at [804, 267] on div "Limpar filtros Janela de atendimento Grade de atendimento Capacidade Transporta…" at bounding box center [602, 275] width 1204 height 550
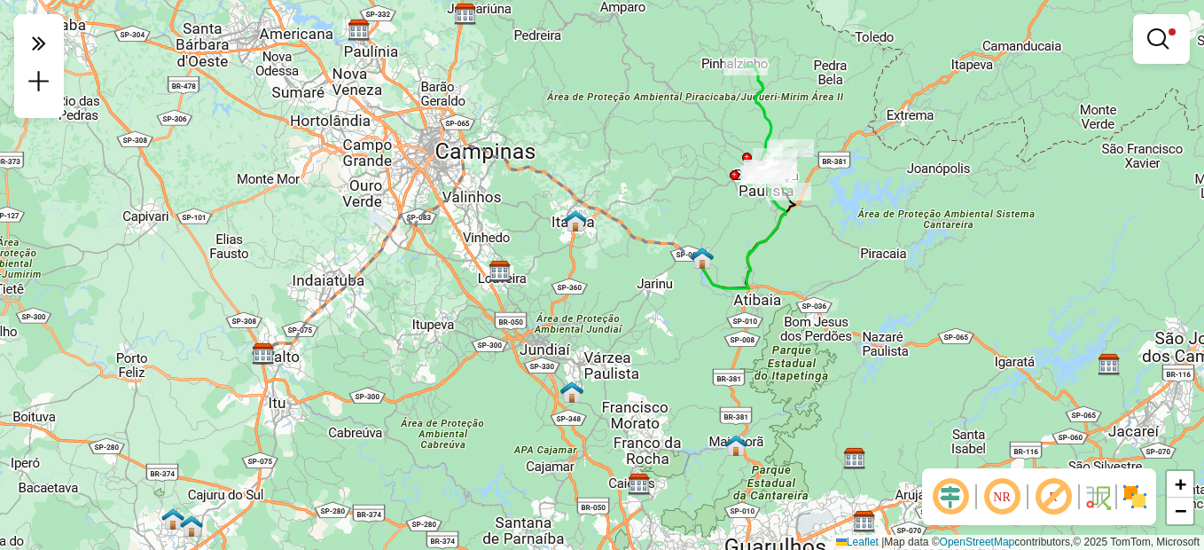
click at [793, 249] on div "Limpar filtros Janela de atendimento Grade de atendimento Capacidade Transporta…" at bounding box center [602, 275] width 1204 height 550
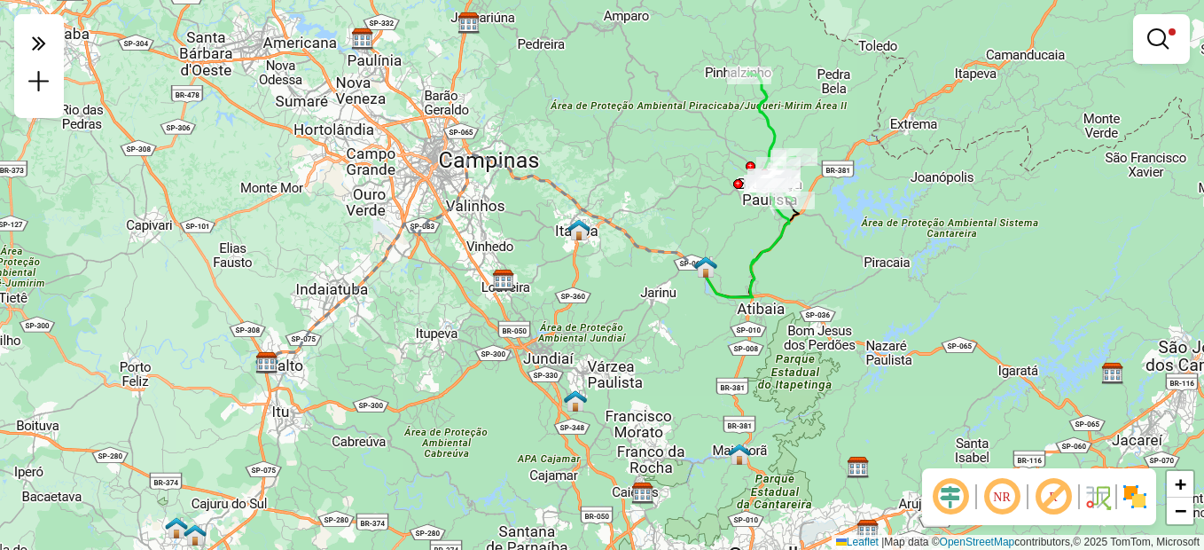
click at [705, 129] on div "Limpar filtros Janela de atendimento Grade de atendimento Capacidade Transporta…" at bounding box center [602, 275] width 1204 height 550
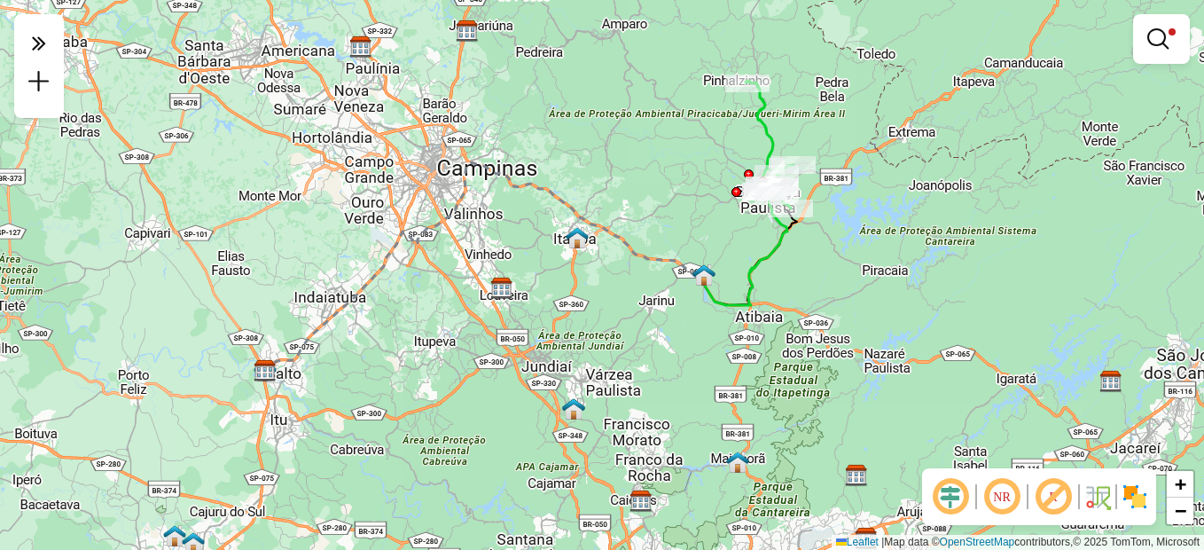
drag, startPoint x: 602, startPoint y: 233, endPoint x: 613, endPoint y: 241, distance: 14.0
click at [597, 244] on div "Limpar filtros Janela de atendimento Grade de atendimento Capacidade Transporta…" at bounding box center [602, 275] width 1204 height 550
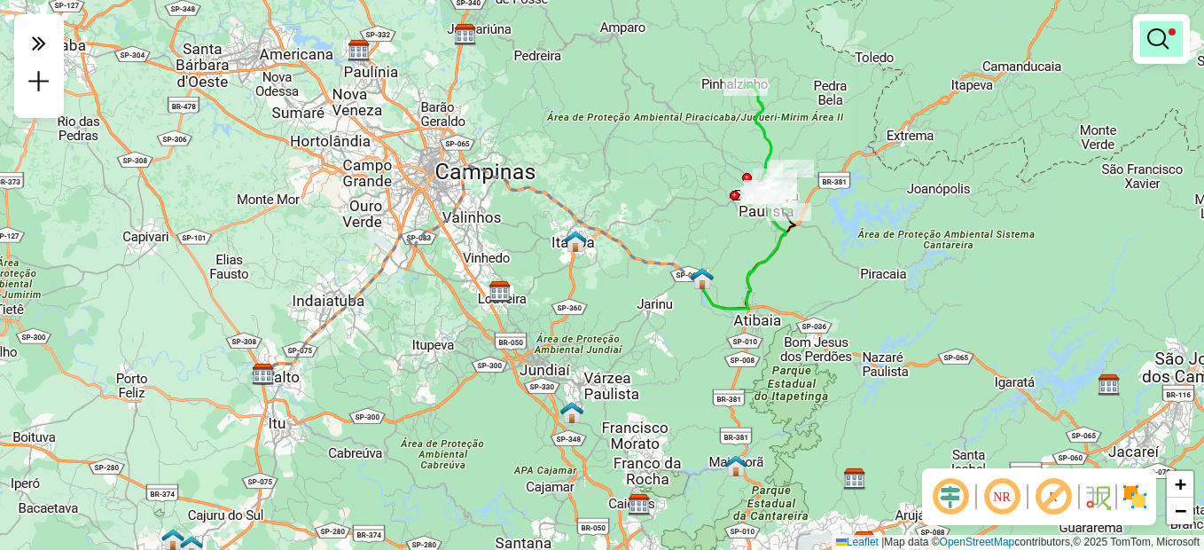
click at [1165, 50] on link at bounding box center [1161, 38] width 43 height 35
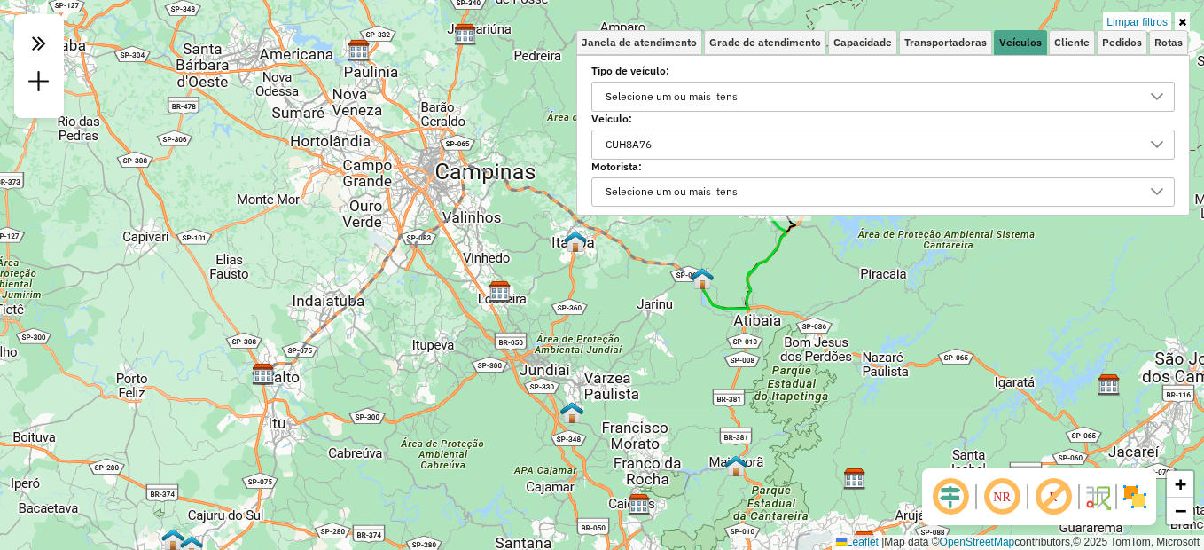
click at [675, 121] on label "Veículo:" at bounding box center [882, 119] width 583 height 16
click at [678, 136] on div "CUH8A76" at bounding box center [869, 144] width 541 height 28
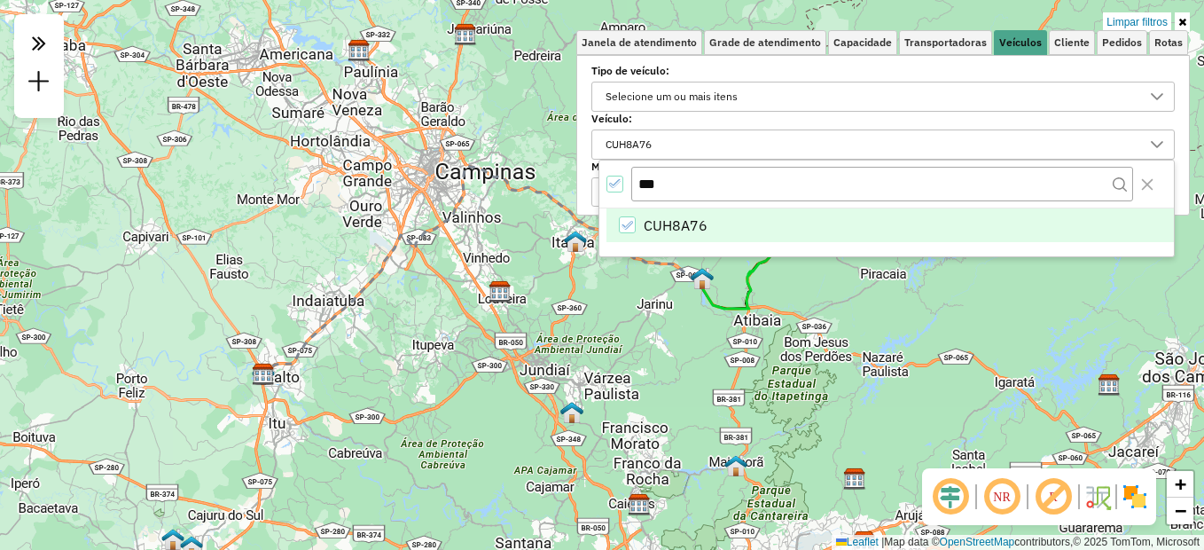
click at [615, 230] on li "CUH8A76" at bounding box center [889, 225] width 567 height 34
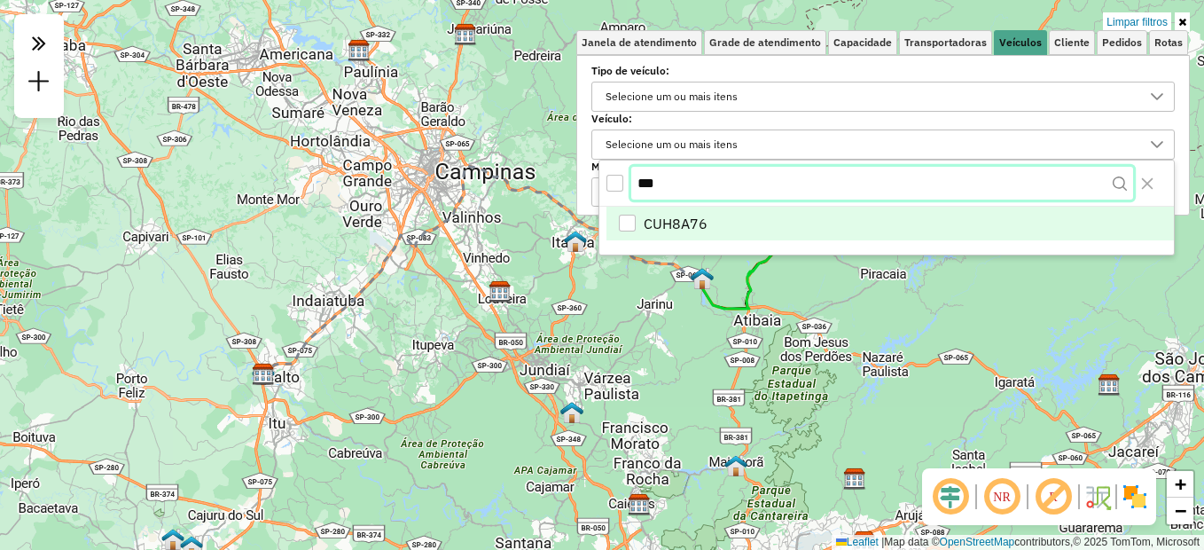
click at [470, 204] on body "Aplicando filtros Pop-up bloqueado! Seu navegador bloqueou automáticamente a ab…" at bounding box center [602, 275] width 1204 height 550
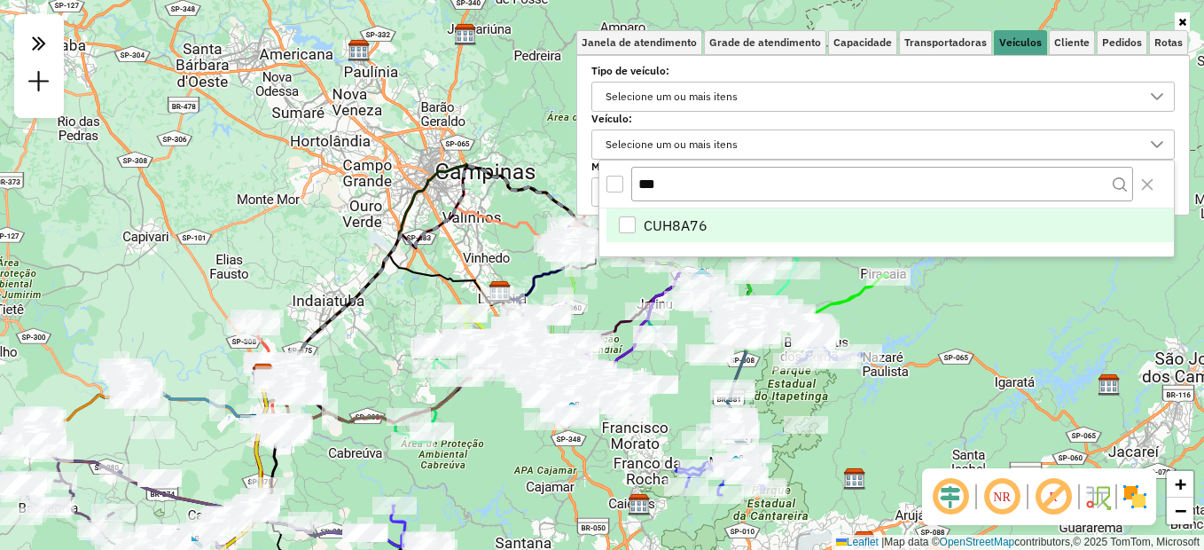
click at [681, 156] on div "Selecione um ou mais itens" at bounding box center [671, 144] width 144 height 28
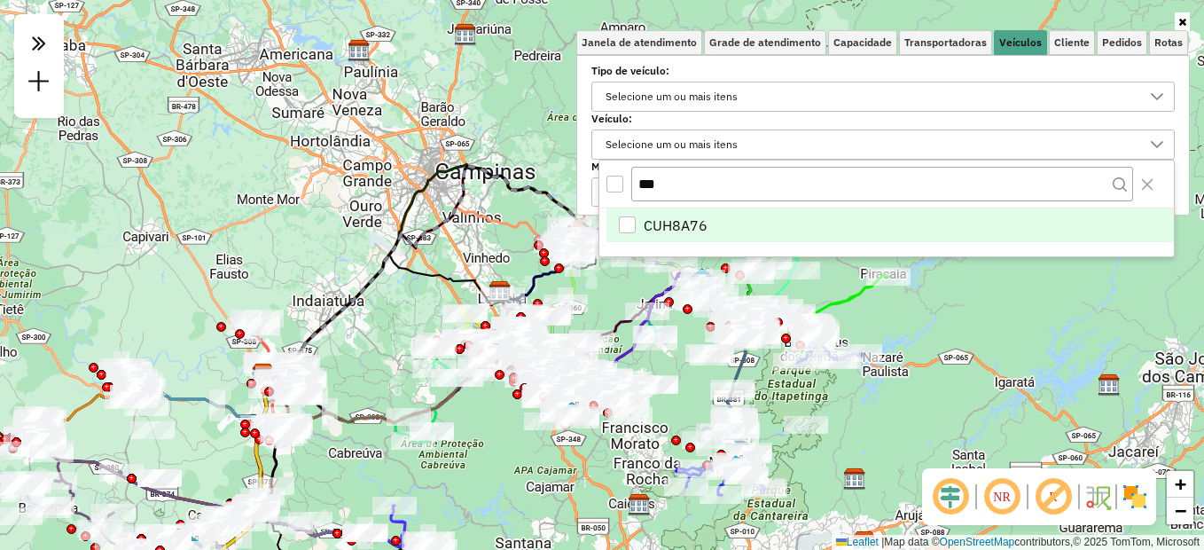
drag, startPoint x: 672, startPoint y: 186, endPoint x: 568, endPoint y: 192, distance: 103.9
click at [568, 192] on body "Aplicando filtros Pop-up bloqueado! Seu navegador bloqueou automáticamente a ab…" at bounding box center [602, 275] width 1204 height 550
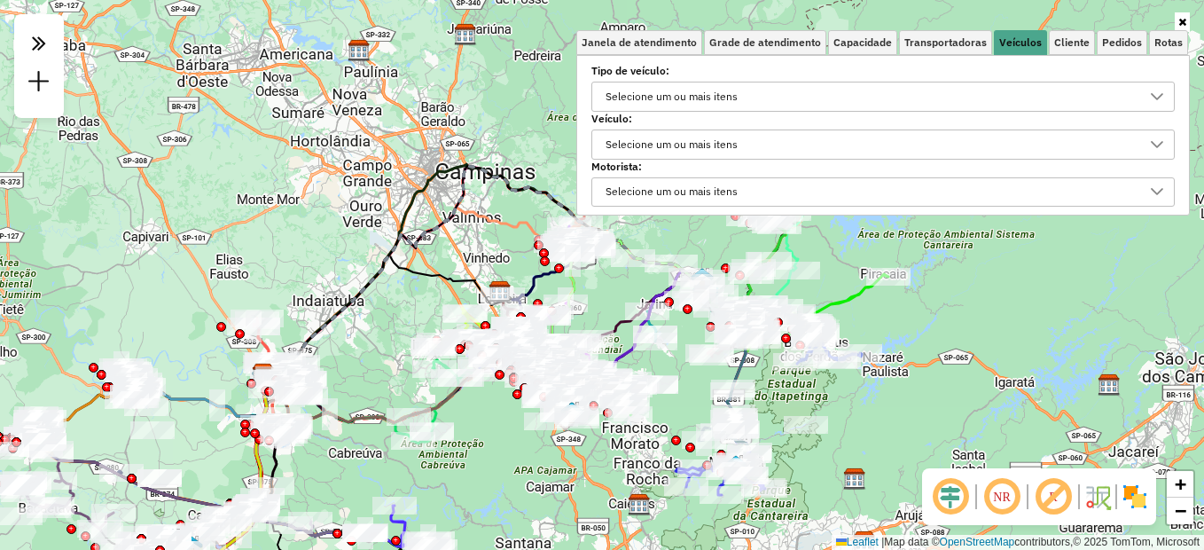
click at [651, 136] on div "Selecione um ou mais itens" at bounding box center [671, 144] width 144 height 28
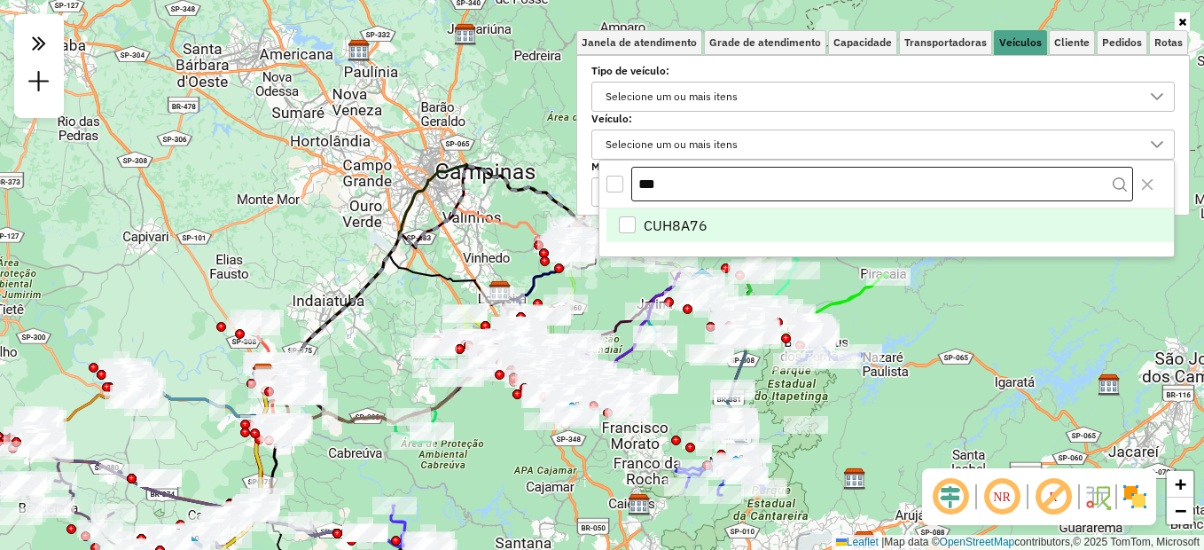
drag, startPoint x: 662, startPoint y: 180, endPoint x: 634, endPoint y: 186, distance: 29.0
click at [635, 186] on input "***" at bounding box center [882, 184] width 502 height 35
type input "***"
click at [627, 214] on li "GDY3E64" at bounding box center [889, 225] width 567 height 34
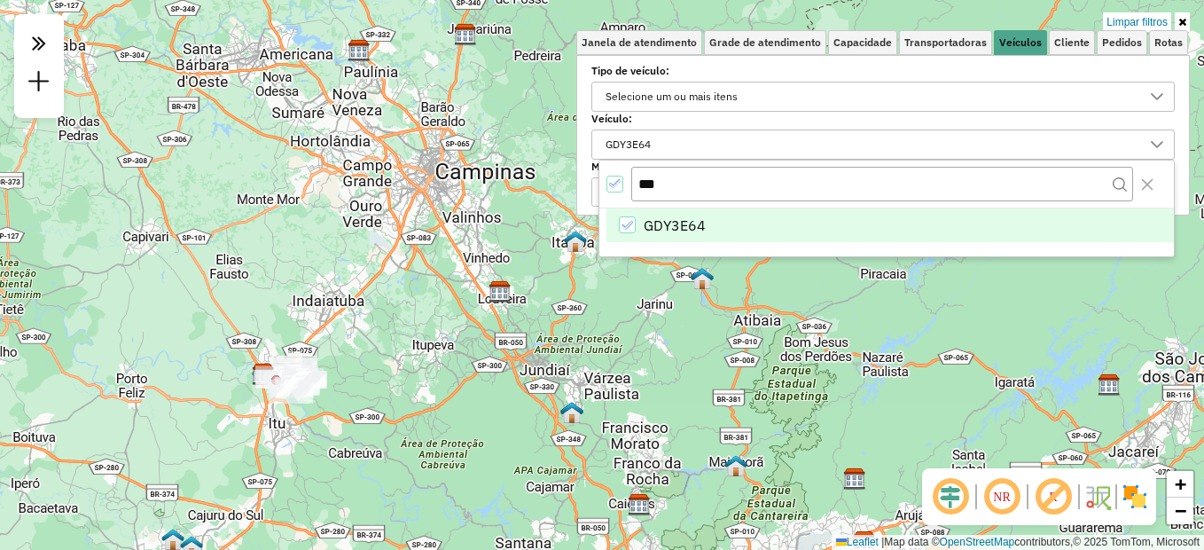
click at [1185, 18] on icon at bounding box center [1182, 22] width 8 height 11
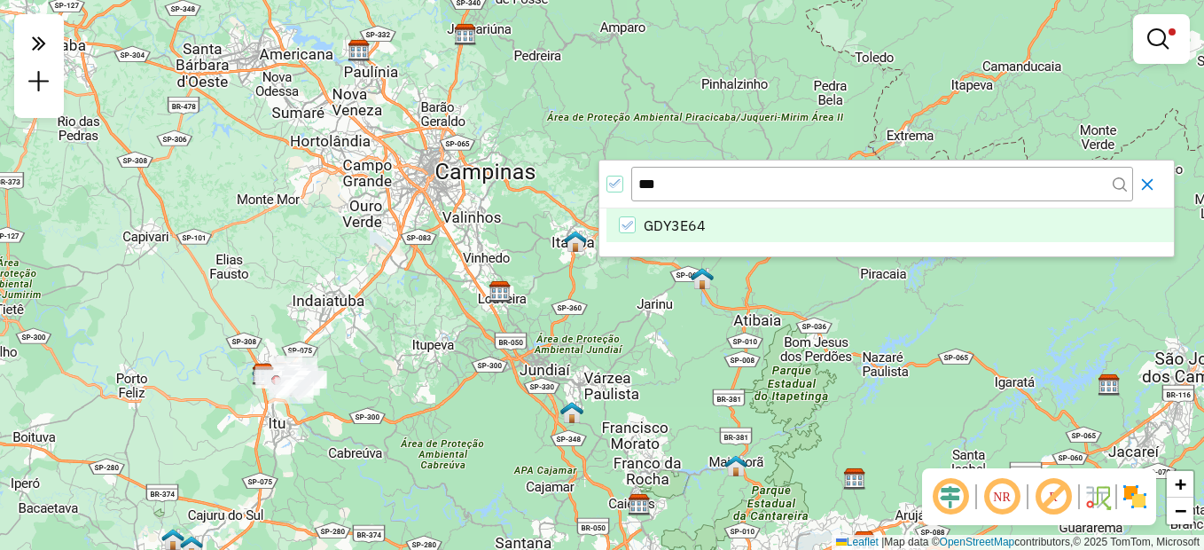
click at [1151, 183] on icon "Close" at bounding box center [1147, 184] width 14 height 14
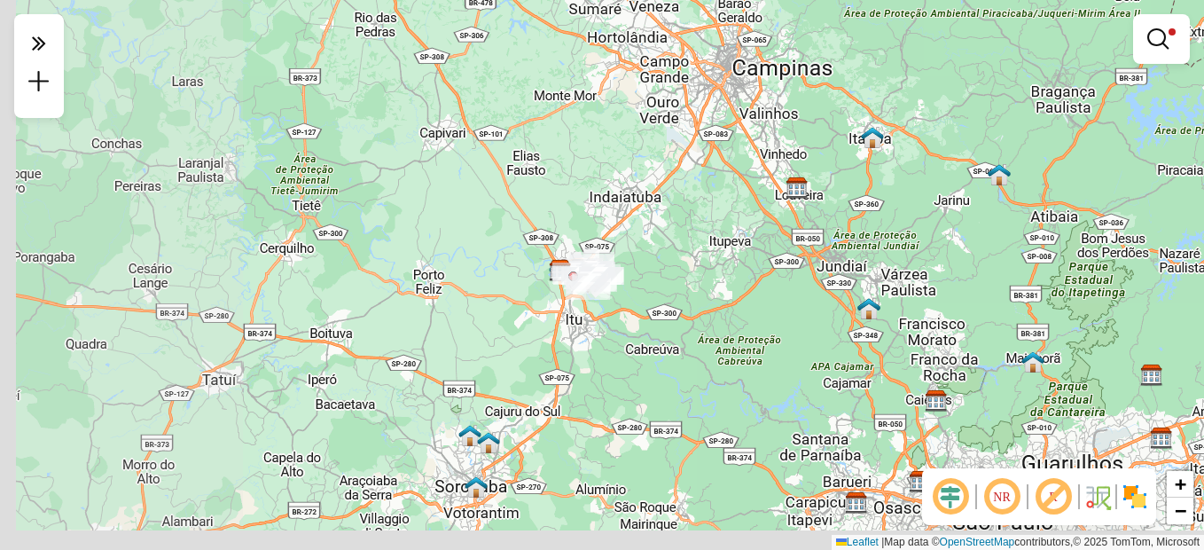
drag, startPoint x: 498, startPoint y: 355, endPoint x: 669, endPoint y: 294, distance: 181.7
click at [669, 294] on div "Limpar filtros Janela de atendimento Grade de atendimento Capacidade Transporta…" at bounding box center [602, 275] width 1204 height 550
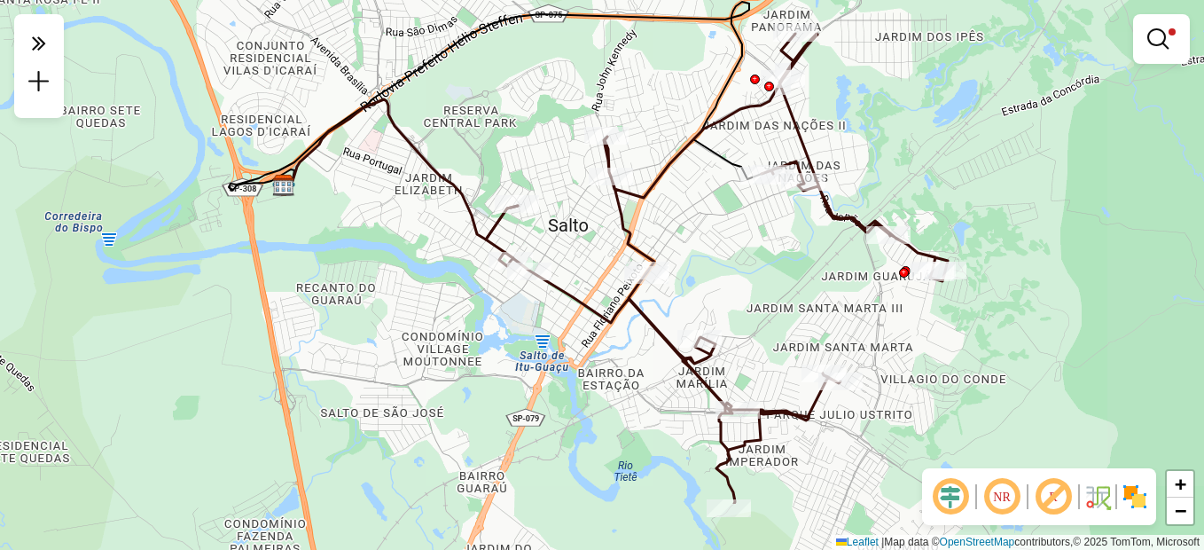
drag, startPoint x: 854, startPoint y: 219, endPoint x: 678, endPoint y: 136, distance: 194.7
click at [678, 136] on div "Limpar filtros Janela de atendimento Grade de atendimento Capacidade Transporta…" at bounding box center [602, 275] width 1204 height 550
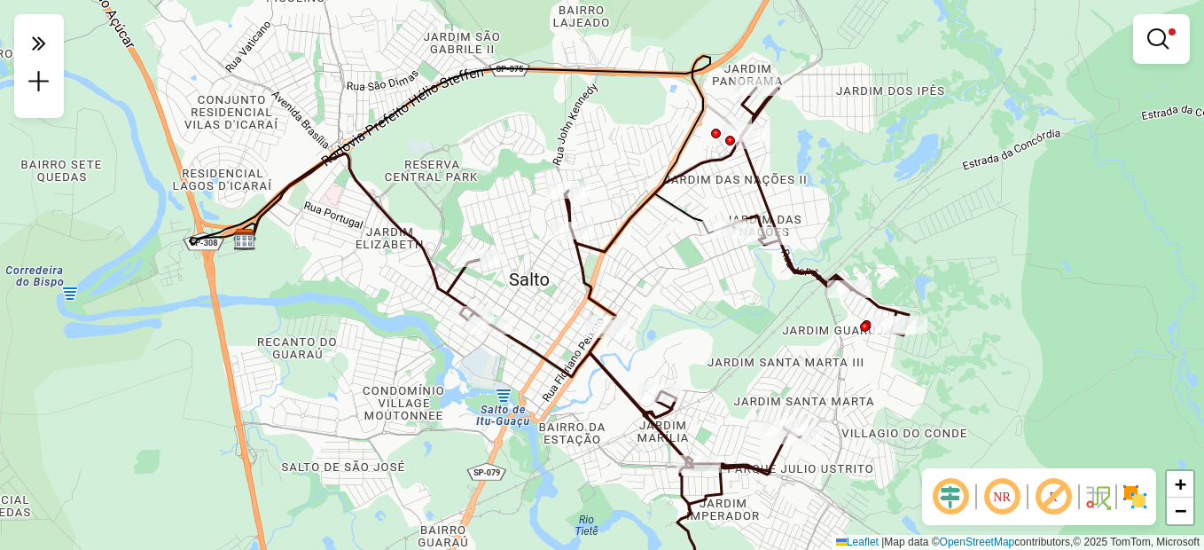
drag, startPoint x: 756, startPoint y: 217, endPoint x: 717, endPoint y: 270, distance: 65.9
click at [717, 270] on div "Limpar filtros Janela de atendimento Grade de atendimento Capacidade Transporta…" at bounding box center [602, 275] width 1204 height 550
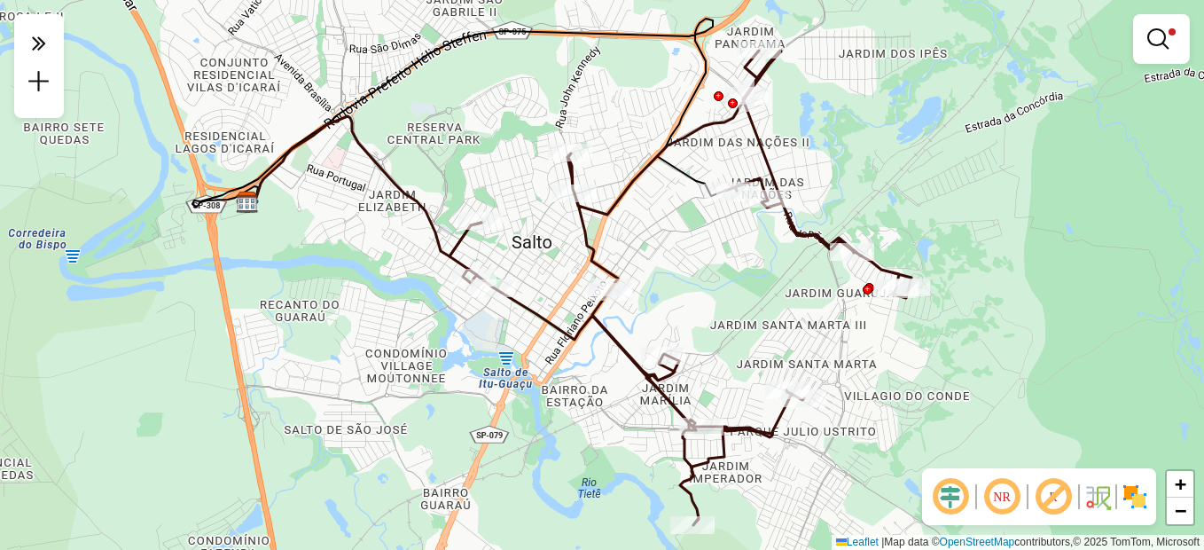
drag, startPoint x: 480, startPoint y: 206, endPoint x: 483, endPoint y: 168, distance: 37.3
click at [483, 168] on div "Limpar filtros Janela de atendimento Grade de atendimento Capacidade Transporta…" at bounding box center [602, 275] width 1204 height 550
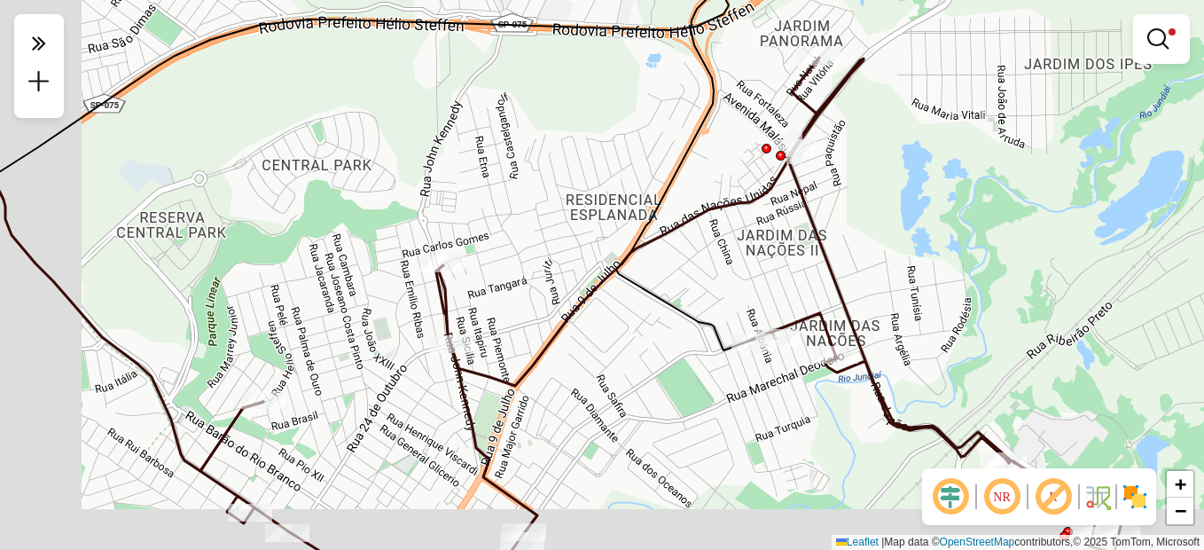
drag, startPoint x: 826, startPoint y: 277, endPoint x: 866, endPoint y: 253, distance: 46.5
click at [878, 249] on div "Limpar filtros Janela de atendimento Grade de atendimento Capacidade Transporta…" at bounding box center [602, 275] width 1204 height 550
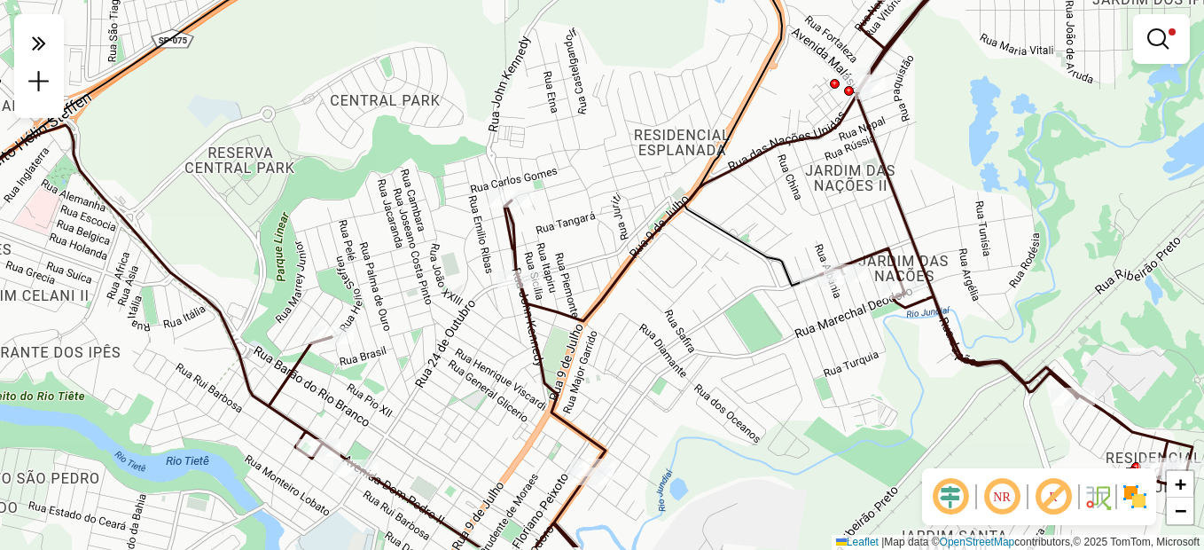
drag, startPoint x: 883, startPoint y: 250, endPoint x: 936, endPoint y: 192, distance: 78.4
click at [936, 192] on div "Limpar filtros Janela de atendimento Grade de atendimento Capacidade Transporta…" at bounding box center [602, 275] width 1204 height 550
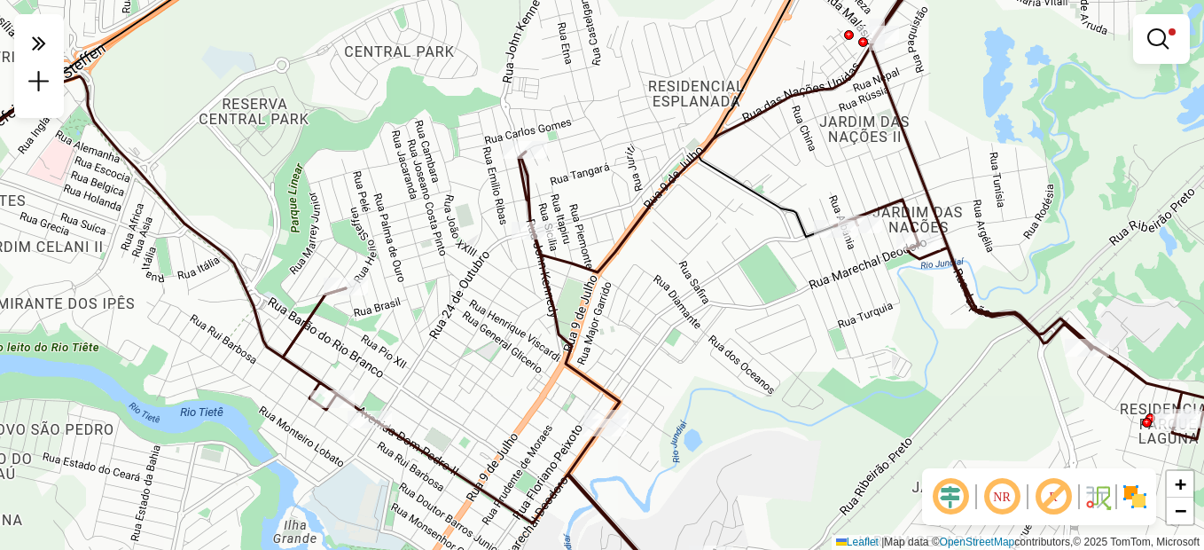
drag, startPoint x: 1090, startPoint y: 129, endPoint x: 1080, endPoint y: 141, distance: 16.3
click at [1080, 142] on div "Limpar filtros Janela de atendimento Grade de atendimento Capacidade Transporta…" at bounding box center [602, 275] width 1204 height 550
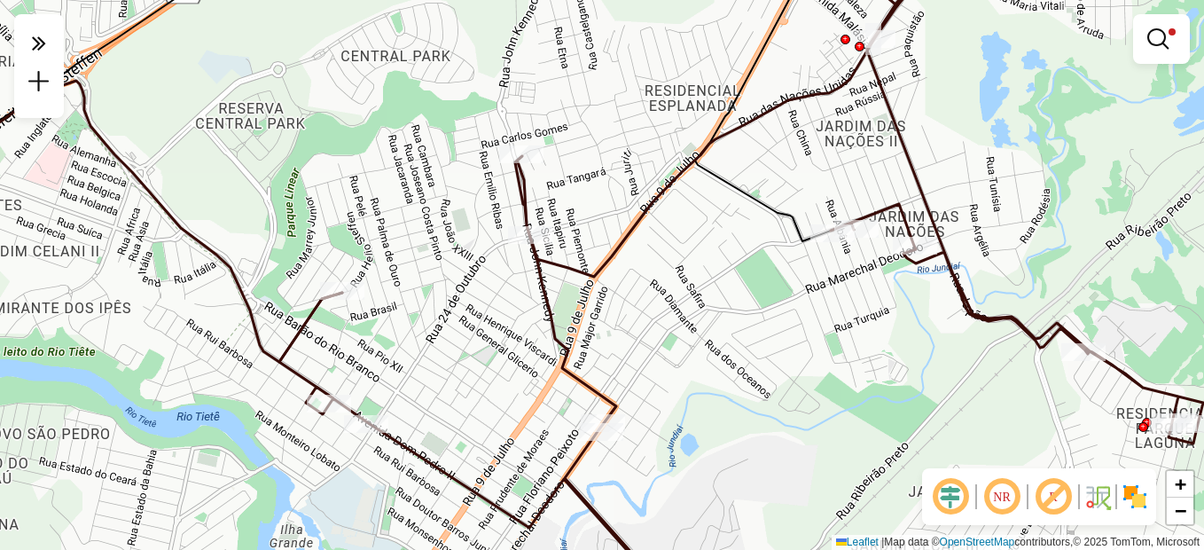
click at [916, 179] on icon at bounding box center [741, 277] width 924 height 656
select select "**********"
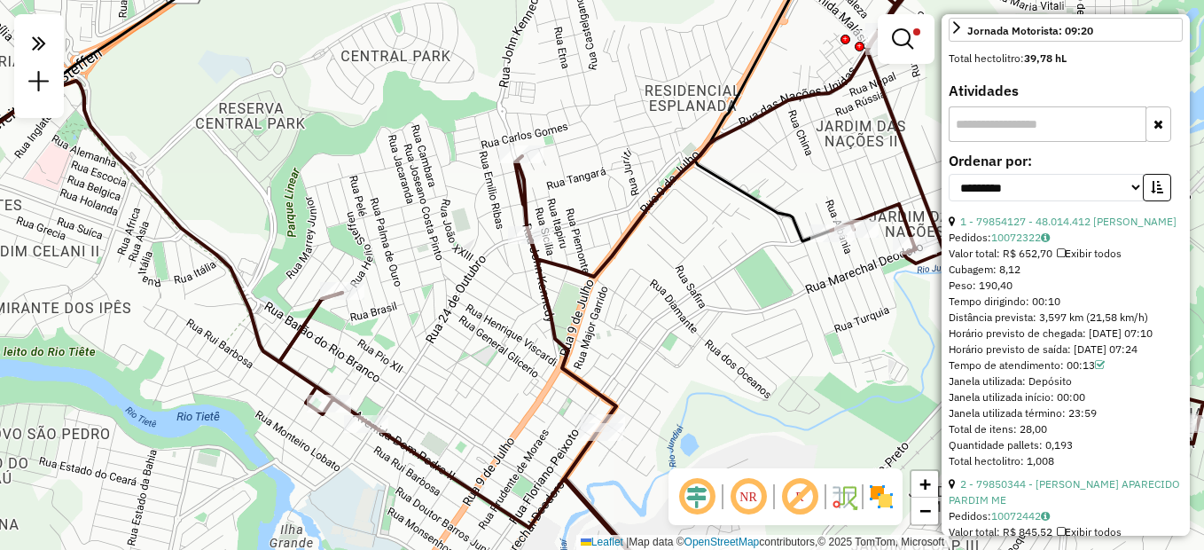
scroll to position [886, 0]
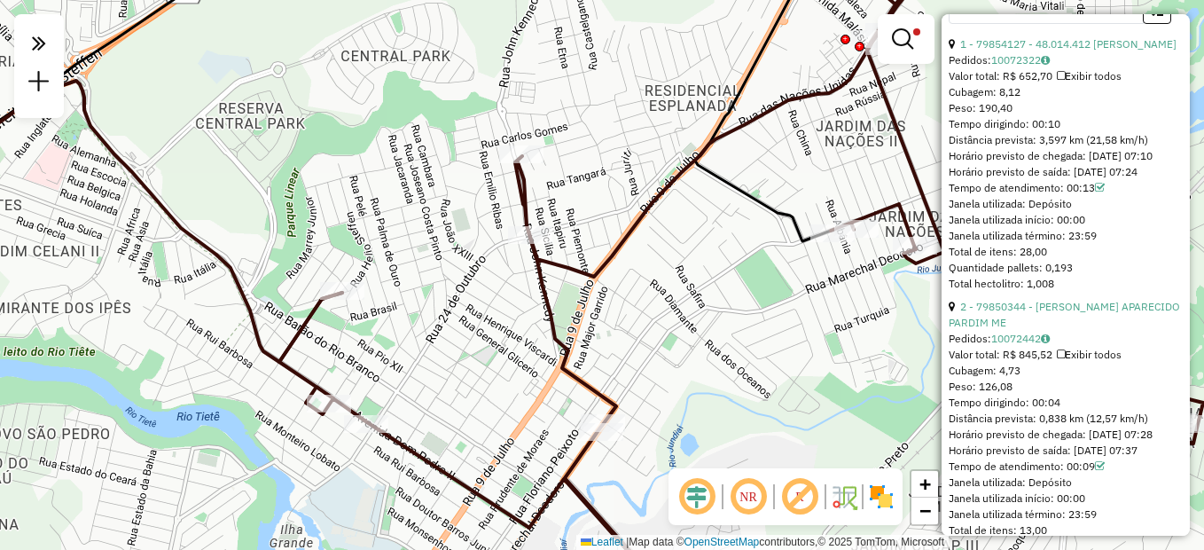
drag, startPoint x: 969, startPoint y: 166, endPoint x: 1066, endPoint y: 177, distance: 98.2
click at [1066, 132] on div "Tempo dirigindo: 00:10" at bounding box center [1065, 124] width 234 height 16
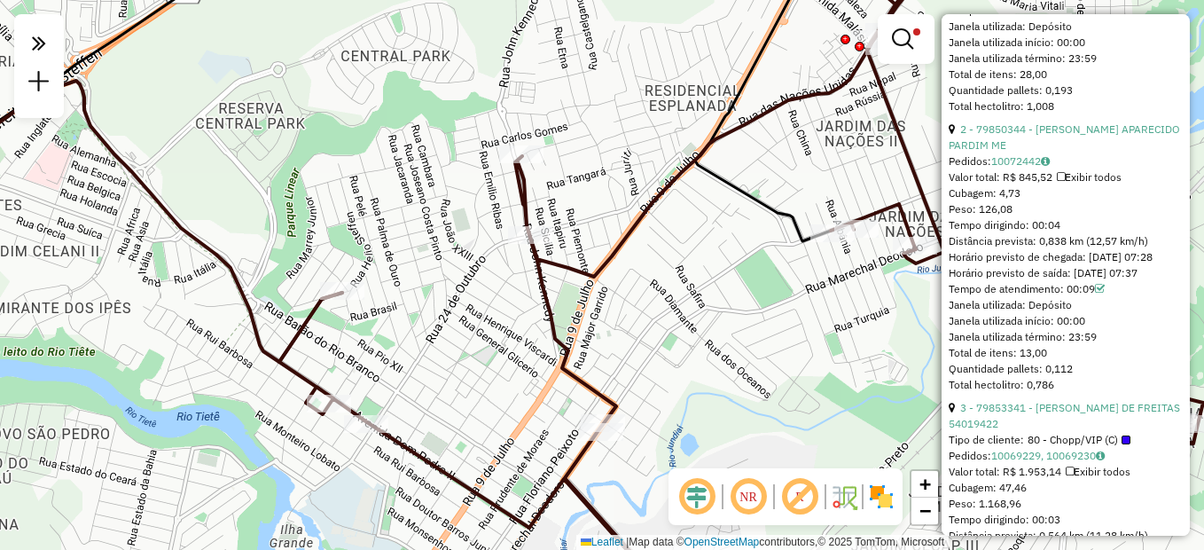
scroll to position [1152, 0]
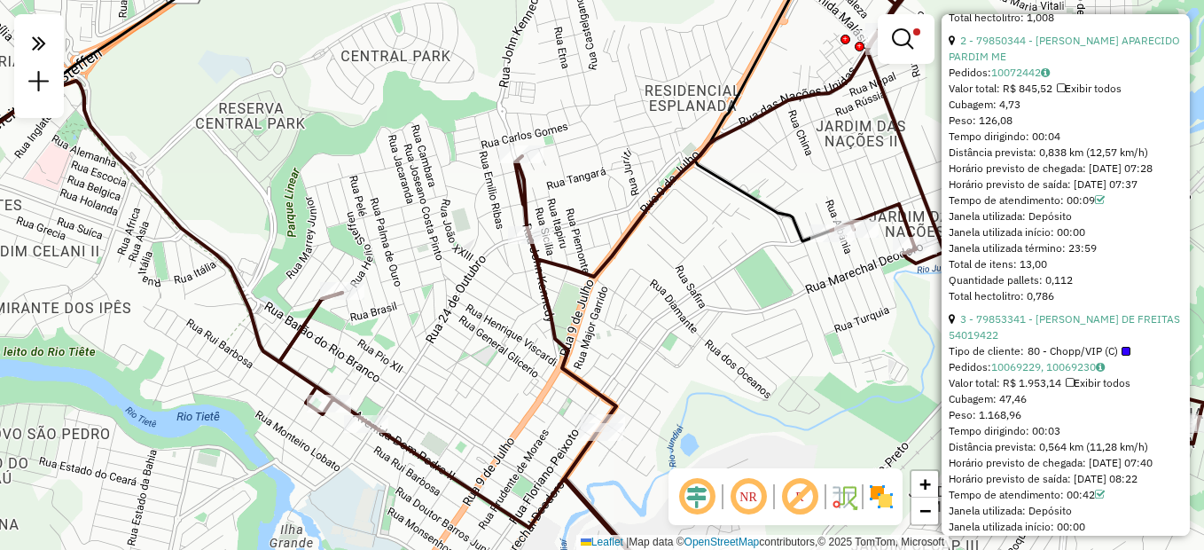
drag, startPoint x: 1056, startPoint y: 197, endPoint x: 1094, endPoint y: 202, distance: 38.5
click at [1094, 144] on div "Tempo dirigindo: 00:04" at bounding box center [1065, 137] width 234 height 16
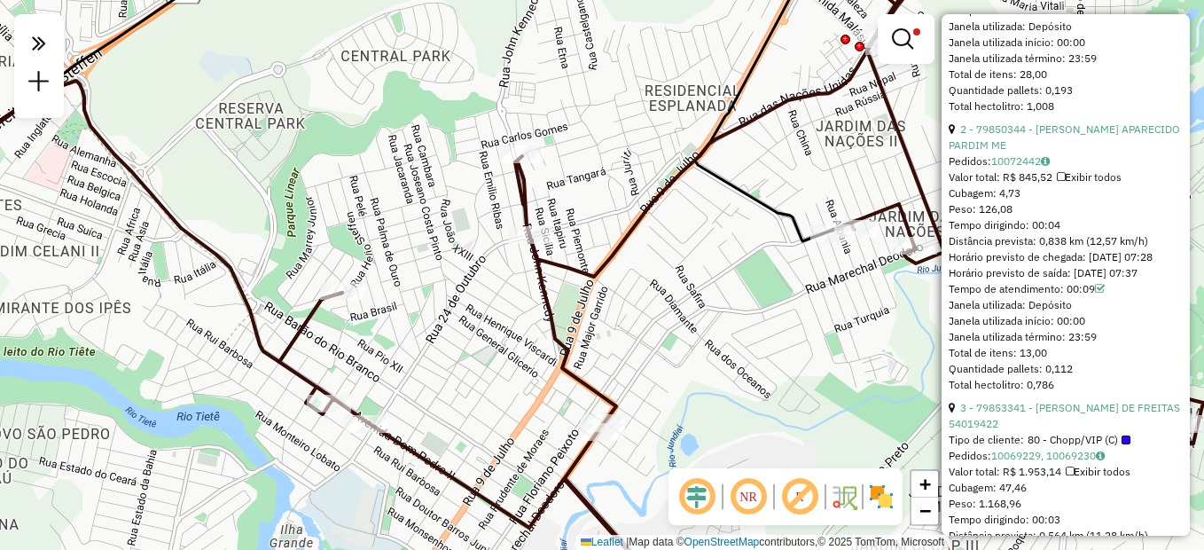
scroll to position [798, 0]
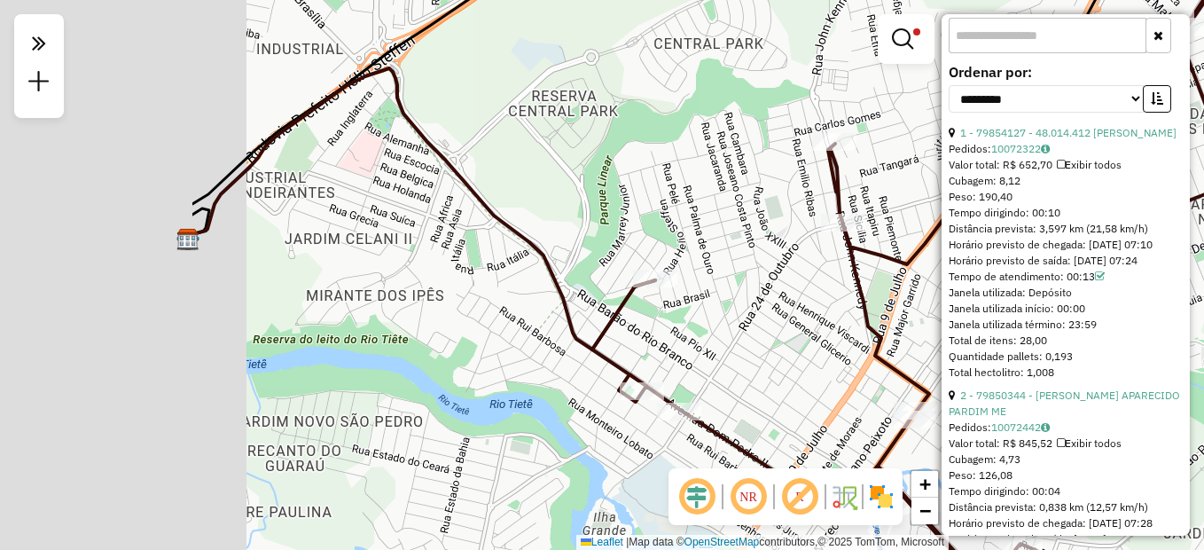
drag, startPoint x: 103, startPoint y: 198, endPoint x: 418, endPoint y: 185, distance: 315.8
click at [418, 185] on div "Limpar filtros Janela de atendimento Grade de atendimento Capacidade Transporta…" at bounding box center [602, 275] width 1204 height 550
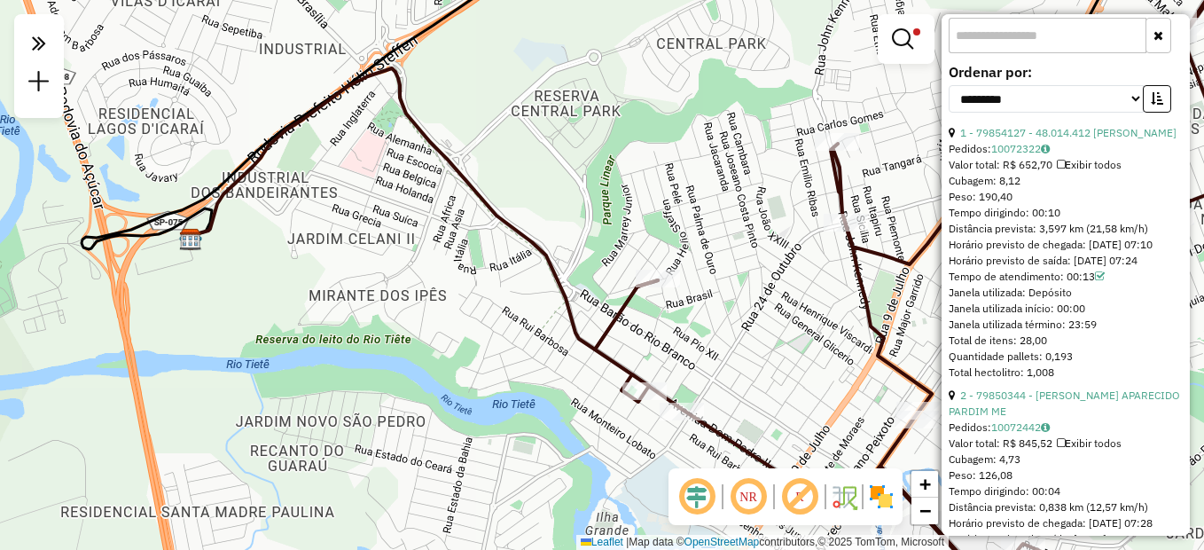
scroll to position [975, 0]
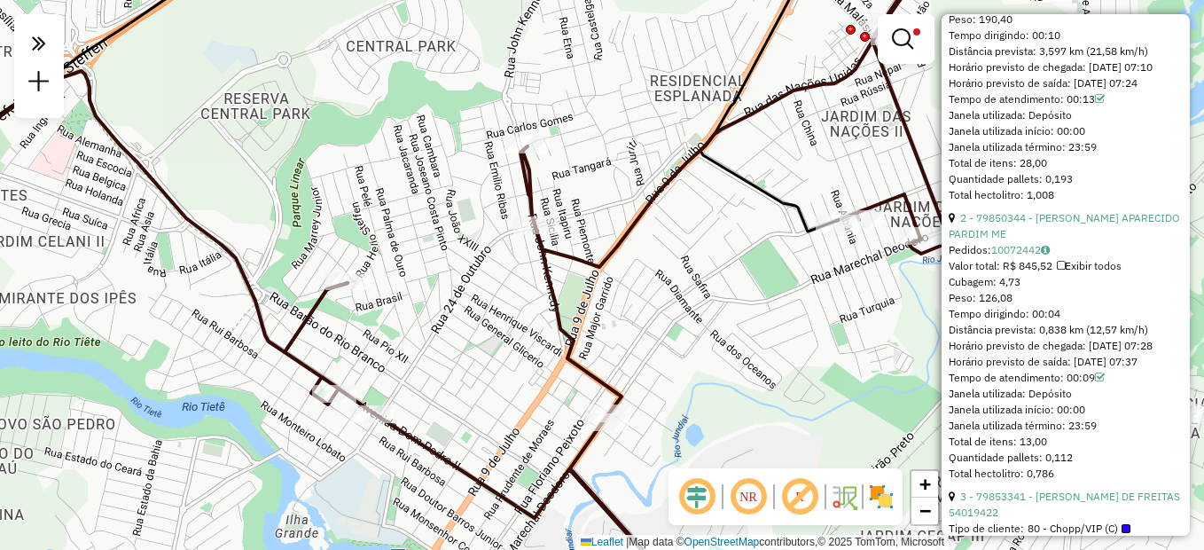
drag, startPoint x: 816, startPoint y: 295, endPoint x: 420, endPoint y: 300, distance: 396.2
click at [420, 300] on div "Limpar filtros Janela de atendimento Grade de atendimento Capacidade Transporta…" at bounding box center [602, 275] width 1204 height 550
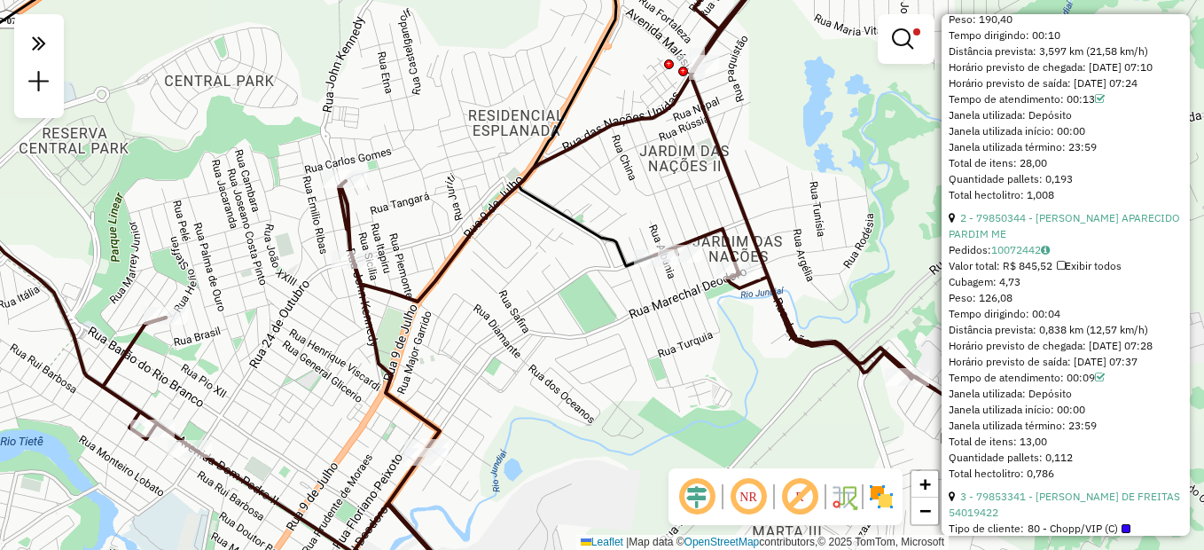
drag, startPoint x: 909, startPoint y: 227, endPoint x: 812, endPoint y: 261, distance: 103.4
click at [826, 261] on div "Limpar filtros Janela de atendimento Grade de atendimento Capacidade Transporta…" at bounding box center [602, 275] width 1204 height 550
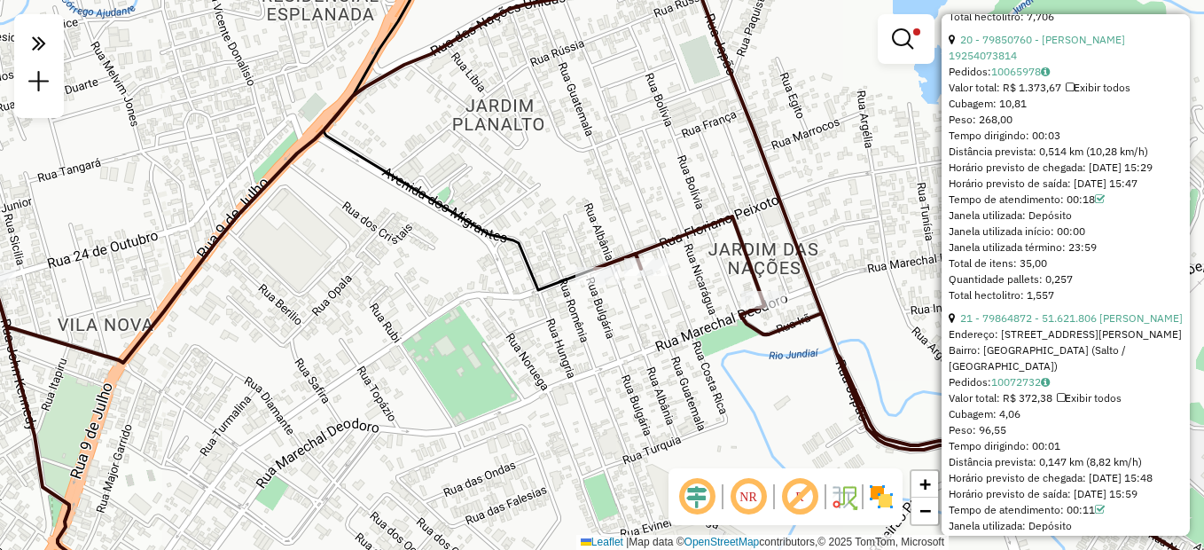
scroll to position [6586, 0]
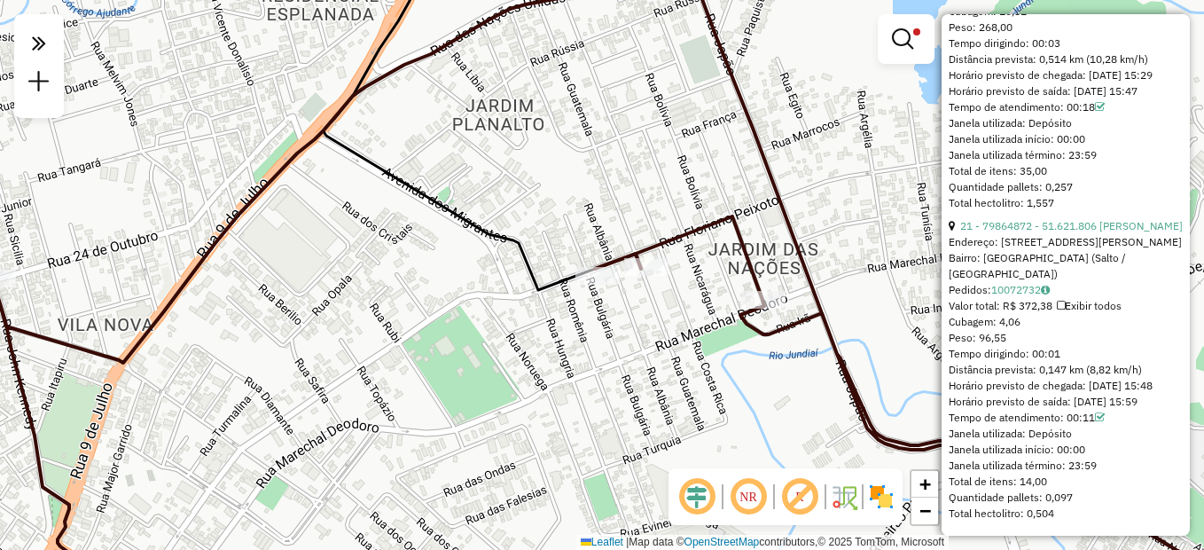
drag, startPoint x: 1065, startPoint y: 278, endPoint x: 1033, endPoint y: 276, distance: 32.9
click at [1033, 51] on div "Tempo dirigindo: 00:03" at bounding box center [1065, 43] width 234 height 16
click at [861, 179] on div "Limpar filtros Janela de atendimento Grade de atendimento Capacidade Transporta…" at bounding box center [602, 275] width 1204 height 550
